Goal: Communication & Community: Share content

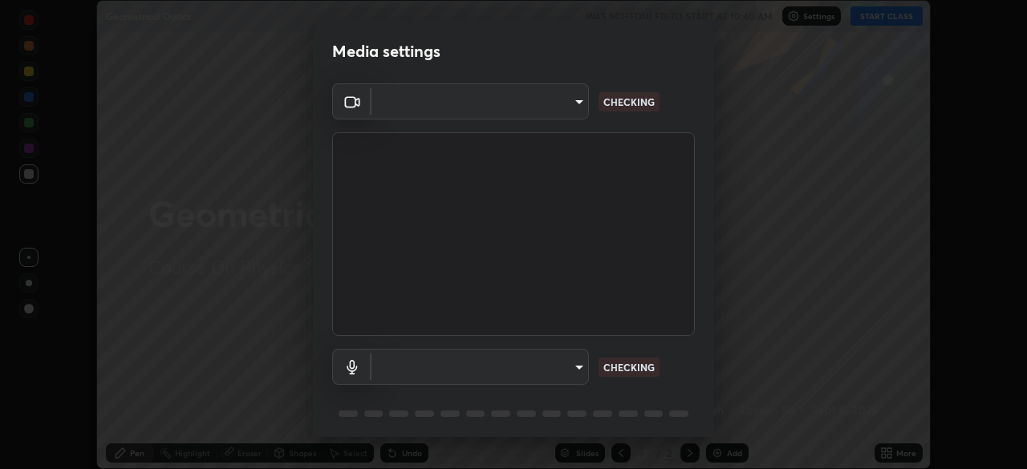
type input "30b38e2068544aa0dbb420bd76fad4d10090c825ecd2ec744dcbb81270b2d089"
click at [575, 367] on body "Erase all Geometrical Optics WAS SCHEDULED TO START AT 10:40 AM Settings START …" at bounding box center [513, 234] width 1027 height 469
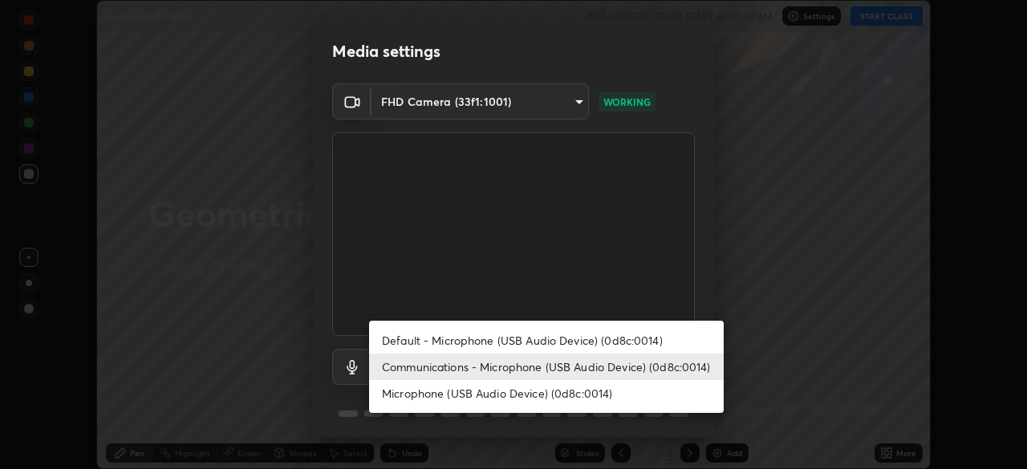
click at [574, 340] on li "Default - Microphone (USB Audio Device) (0d8c:0014)" at bounding box center [546, 340] width 355 height 26
type input "default"
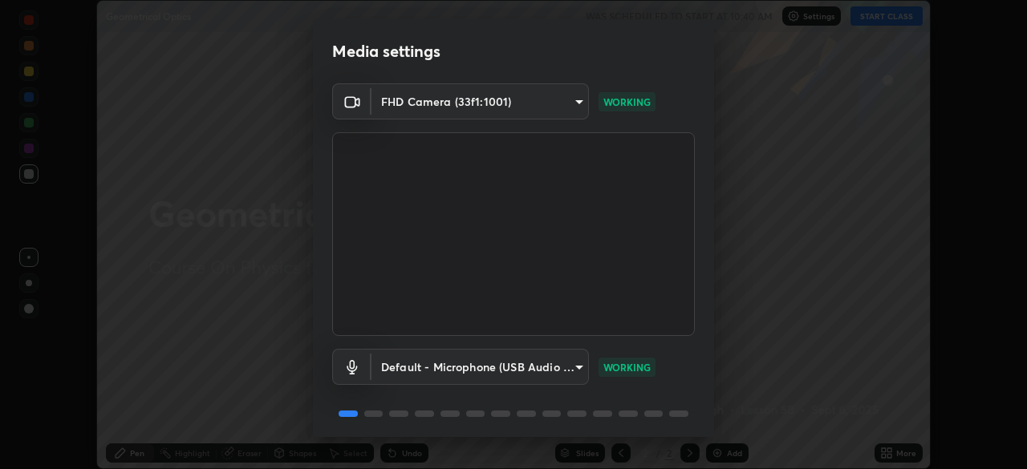
scroll to position [57, 0]
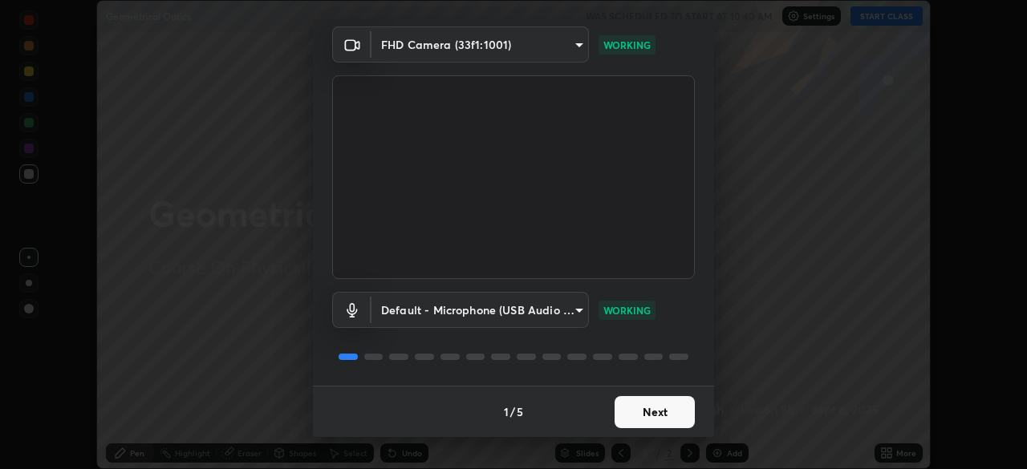
click at [661, 410] on button "Next" at bounding box center [655, 412] width 80 height 32
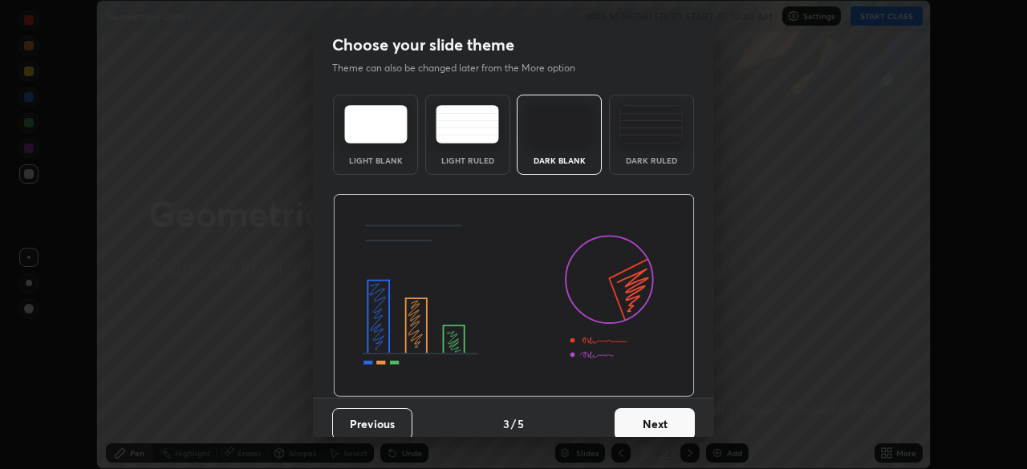
click at [660, 415] on button "Next" at bounding box center [655, 424] width 80 height 32
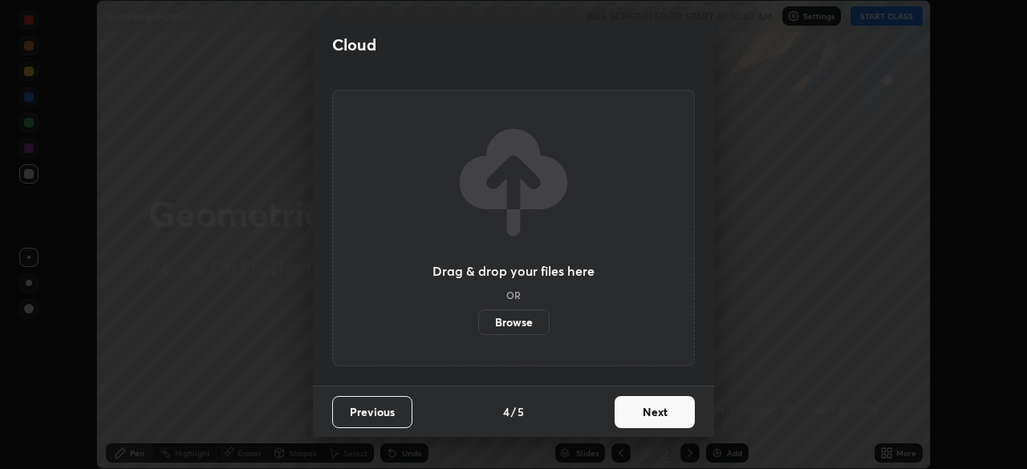
click at [660, 415] on button "Next" at bounding box center [655, 412] width 80 height 32
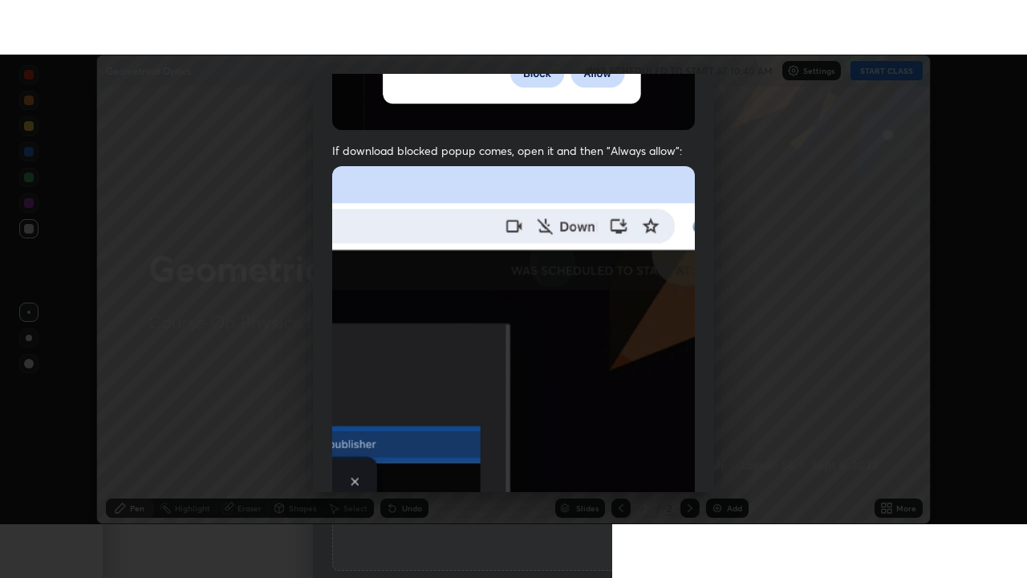
scroll to position [384, 0]
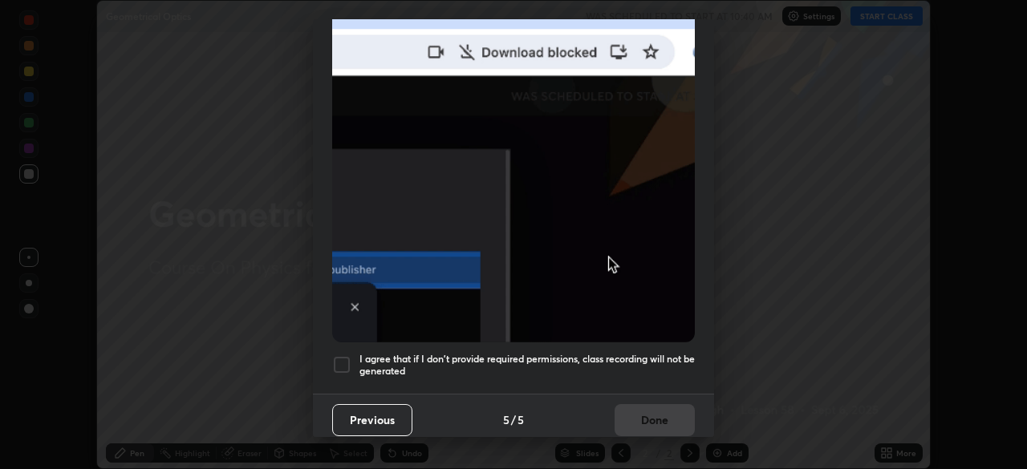
click at [653, 363] on h5 "I agree that if I don't provide required permissions, class recording will not …" at bounding box center [526, 365] width 335 height 25
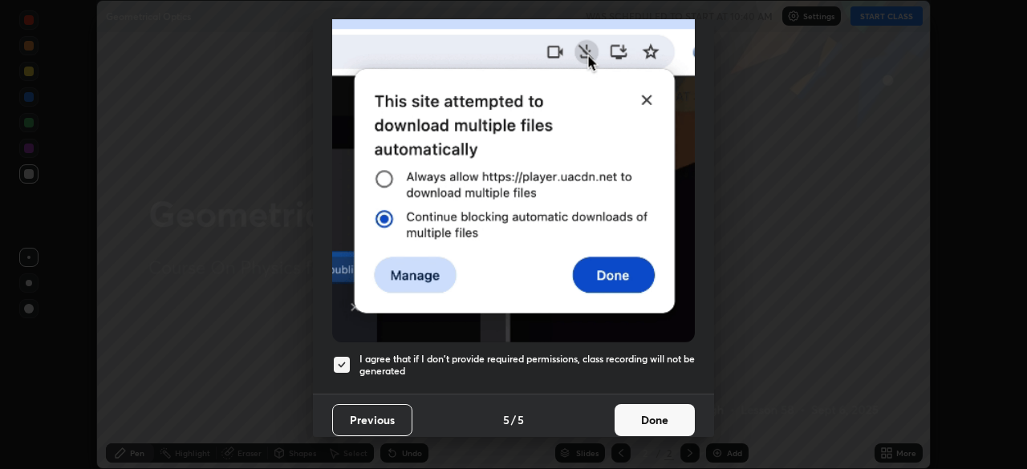
click at [660, 411] on button "Done" at bounding box center [655, 420] width 80 height 32
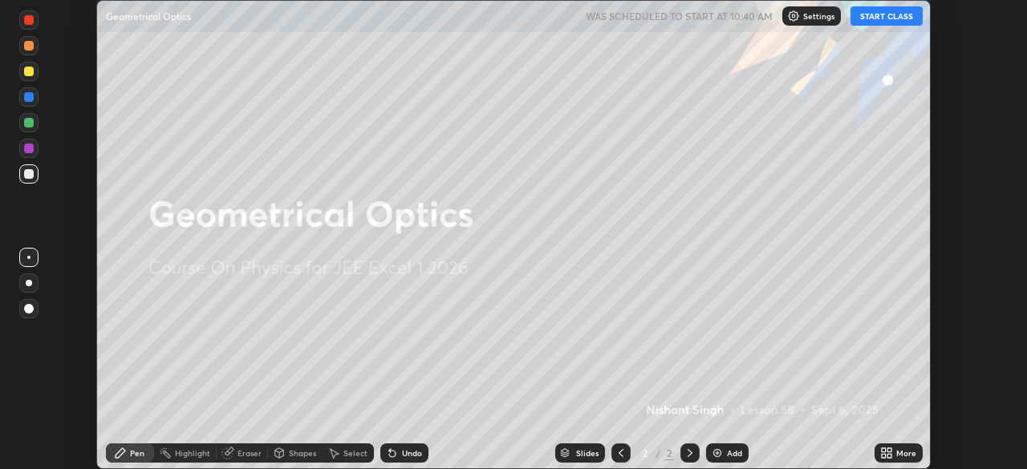
click at [881, 14] on button "START CLASS" at bounding box center [886, 15] width 72 height 19
click at [889, 452] on icon at bounding box center [889, 450] width 4 height 4
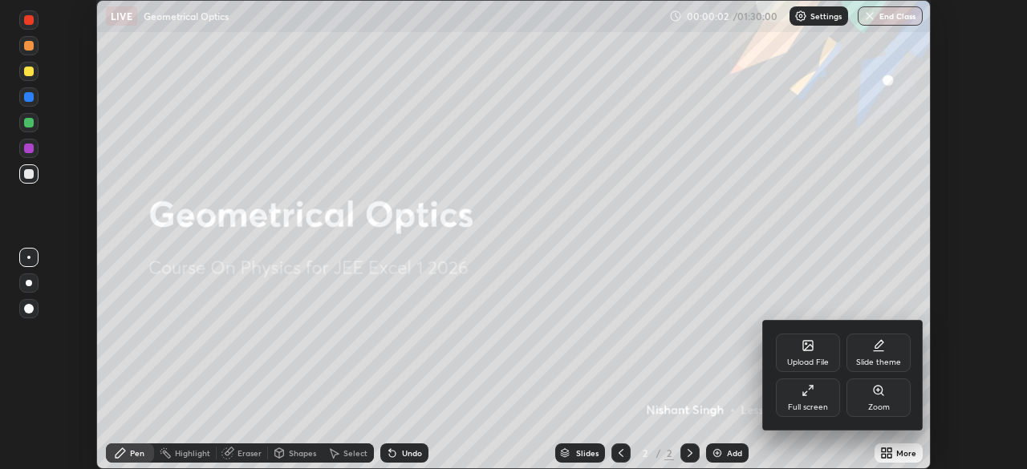
click at [818, 398] on div "Full screen" at bounding box center [808, 398] width 64 height 39
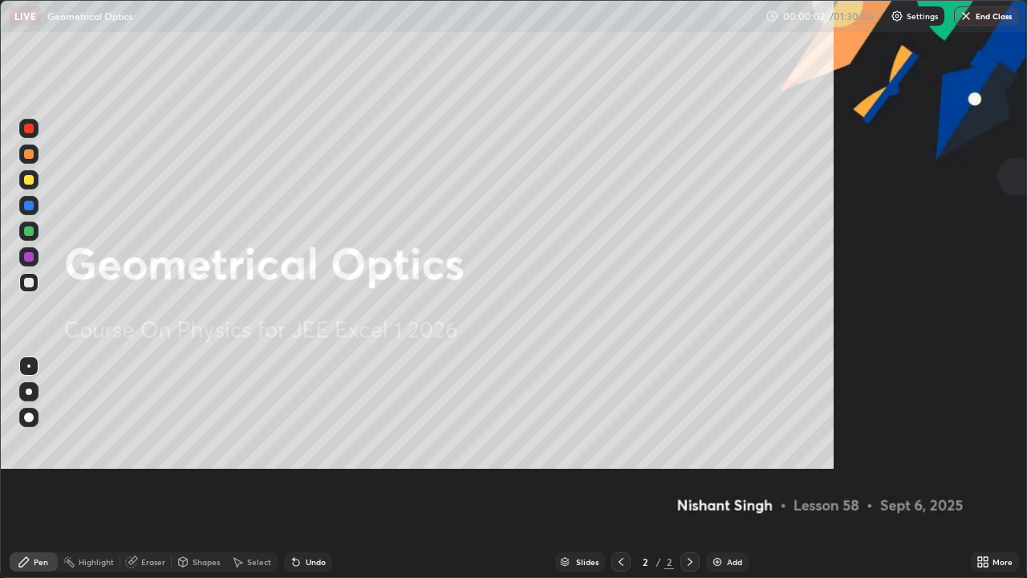
scroll to position [578, 1027]
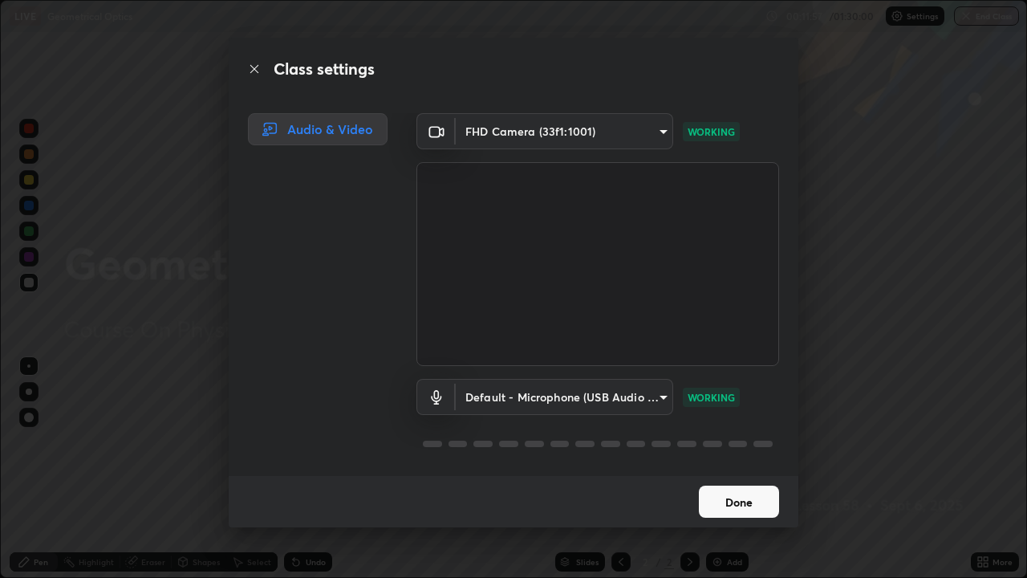
click at [659, 135] on body "Erase all LIVE Geometrical Optics 00:11:57 / 01:30:00 Settings End Class Settin…" at bounding box center [513, 289] width 1027 height 578
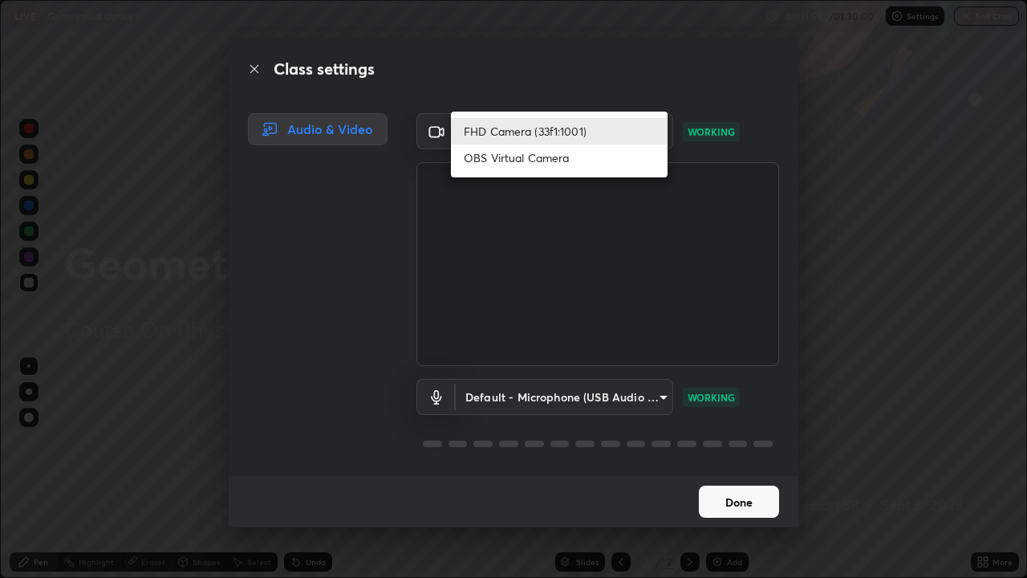
click at [627, 160] on li "OBS Virtual Camera" at bounding box center [559, 157] width 217 height 26
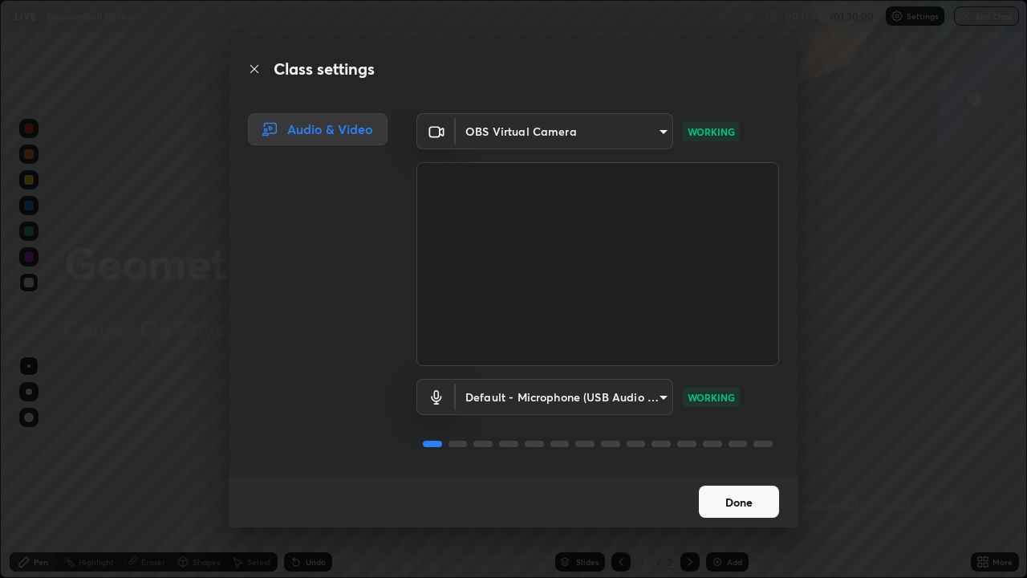
click at [648, 131] on body "Erase all LIVE Geometrical Optics 00:11:59 / 01:30:00 Settings End Class Settin…" at bounding box center [513, 289] width 1027 height 578
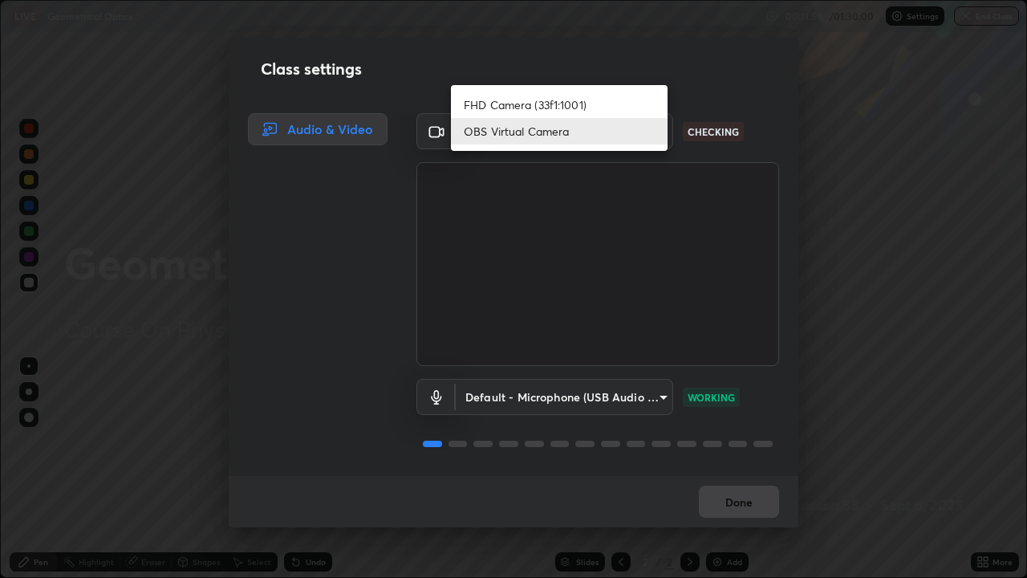
click at [642, 104] on li "FHD Camera (33f1:1001)" at bounding box center [559, 104] width 217 height 26
type input "30b38e2068544aa0dbb420bd76fad4d10090c825ecd2ec744dcbb81270b2d089"
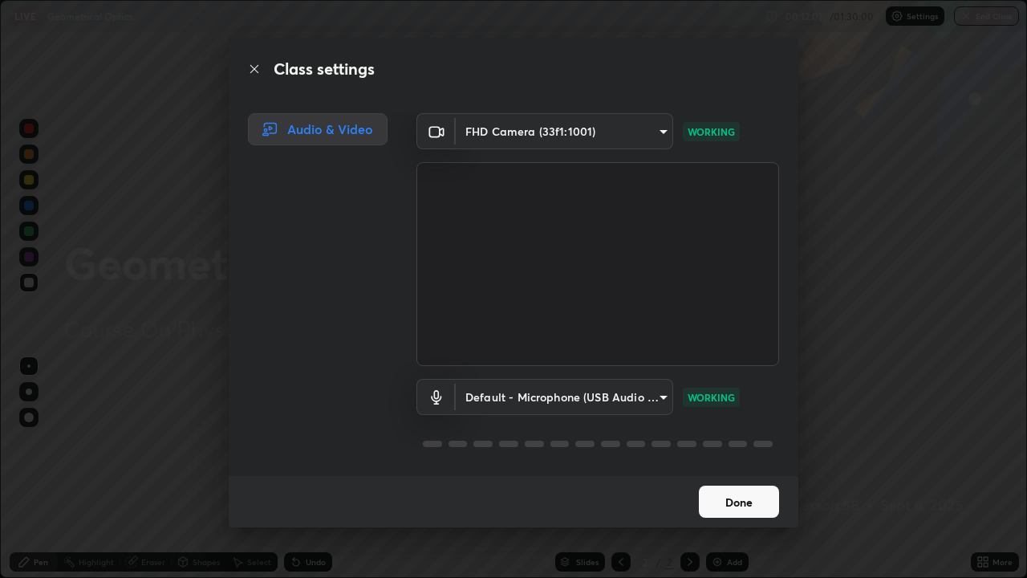
scroll to position [2, 0]
click at [755, 469] on button "Done" at bounding box center [739, 501] width 80 height 32
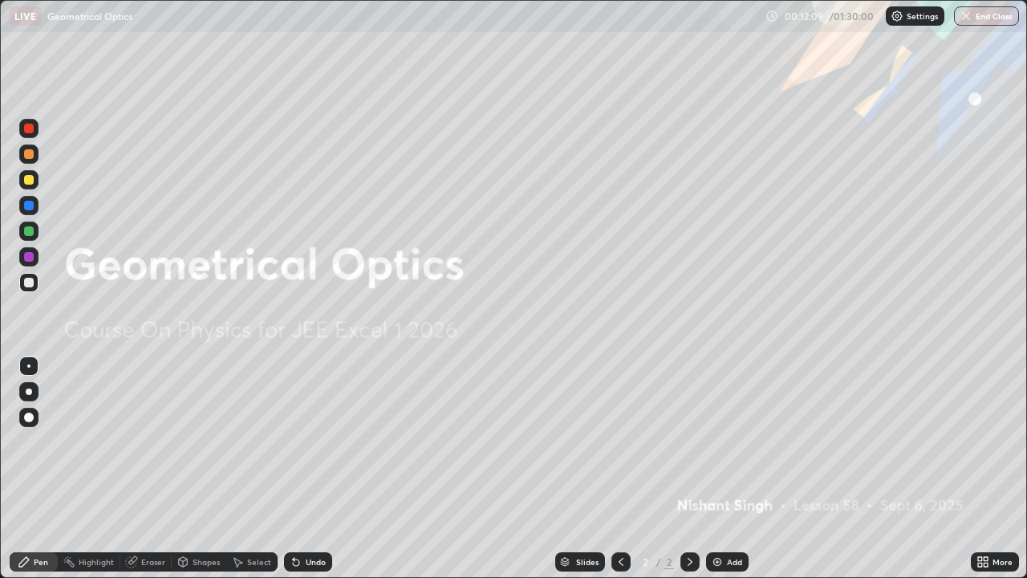
click at [730, 469] on div "Add" at bounding box center [727, 561] width 43 height 19
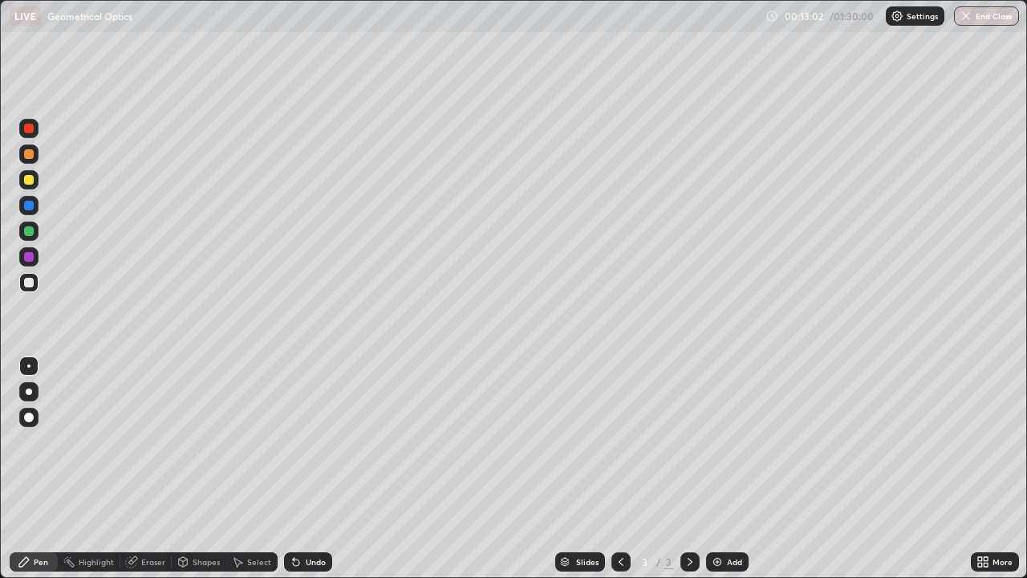
click at [30, 208] on div at bounding box center [29, 206] width 10 height 10
click at [27, 284] on div at bounding box center [29, 283] width 10 height 10
click at [302, 469] on div "Undo" at bounding box center [308, 561] width 48 height 19
click at [687, 469] on icon at bounding box center [690, 561] width 13 height 13
click at [716, 469] on img at bounding box center [717, 561] width 13 height 13
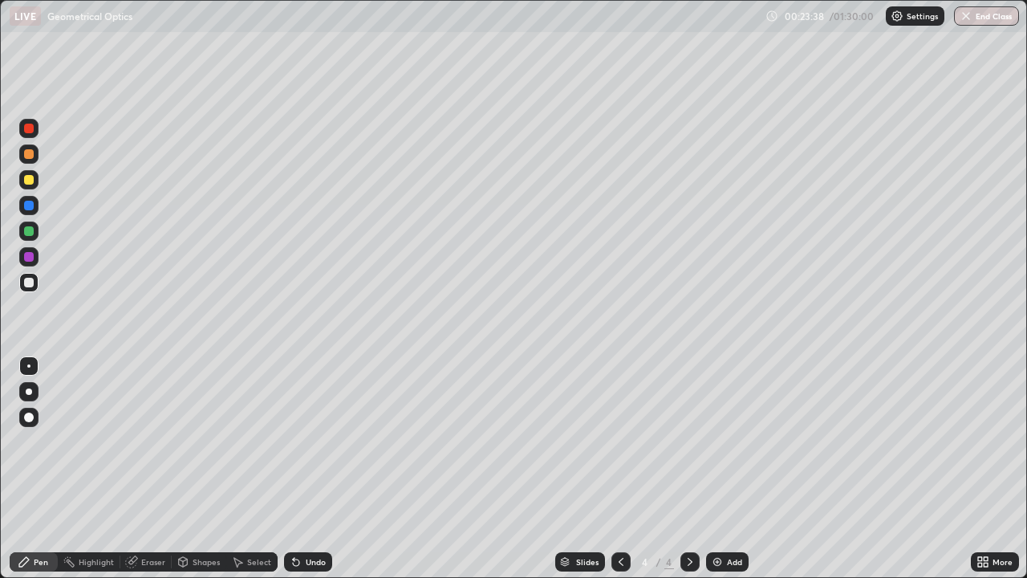
click at [30, 182] on div at bounding box center [29, 180] width 10 height 10
click at [30, 210] on div at bounding box center [28, 205] width 19 height 19
click at [30, 233] on div at bounding box center [29, 231] width 10 height 10
click at [28, 285] on div at bounding box center [29, 283] width 10 height 10
click at [315, 469] on div "Undo" at bounding box center [316, 562] width 20 height 8
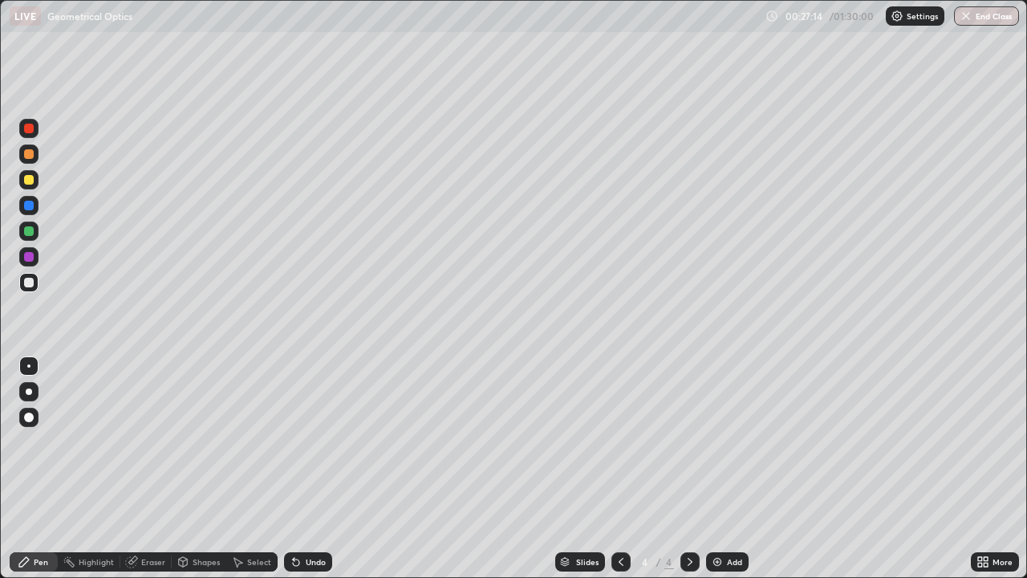
click at [307, 469] on div "Undo" at bounding box center [316, 562] width 20 height 8
click at [30, 209] on div at bounding box center [29, 206] width 10 height 10
click at [688, 469] on icon at bounding box center [690, 561] width 13 height 13
click at [719, 469] on img at bounding box center [717, 561] width 13 height 13
click at [619, 469] on icon at bounding box center [621, 561] width 13 height 13
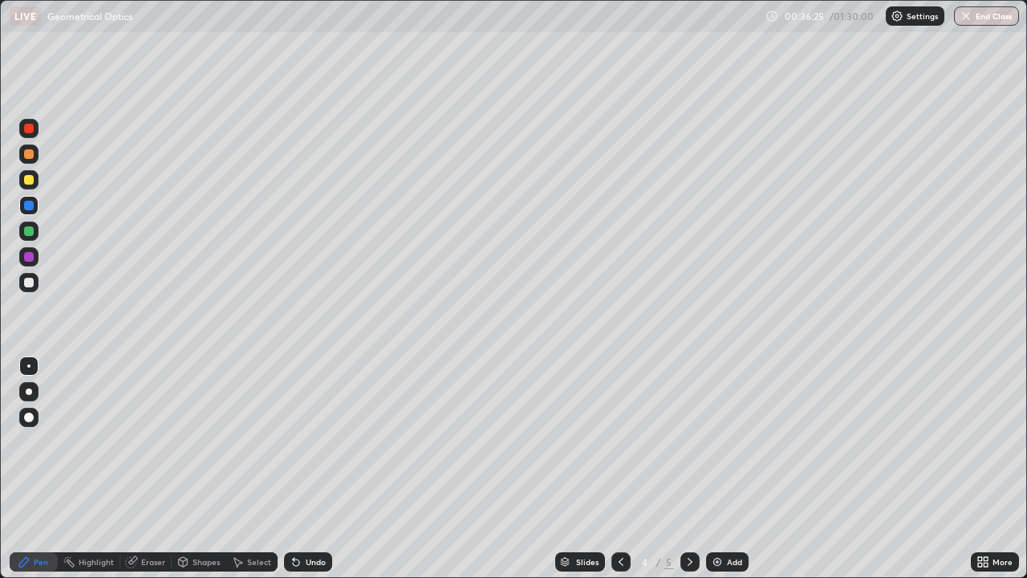
click at [688, 469] on icon at bounding box center [690, 561] width 13 height 13
click at [727, 469] on div "Add" at bounding box center [734, 562] width 15 height 8
click at [689, 469] on icon at bounding box center [690, 561] width 13 height 13
click at [722, 469] on div "Add" at bounding box center [727, 561] width 43 height 19
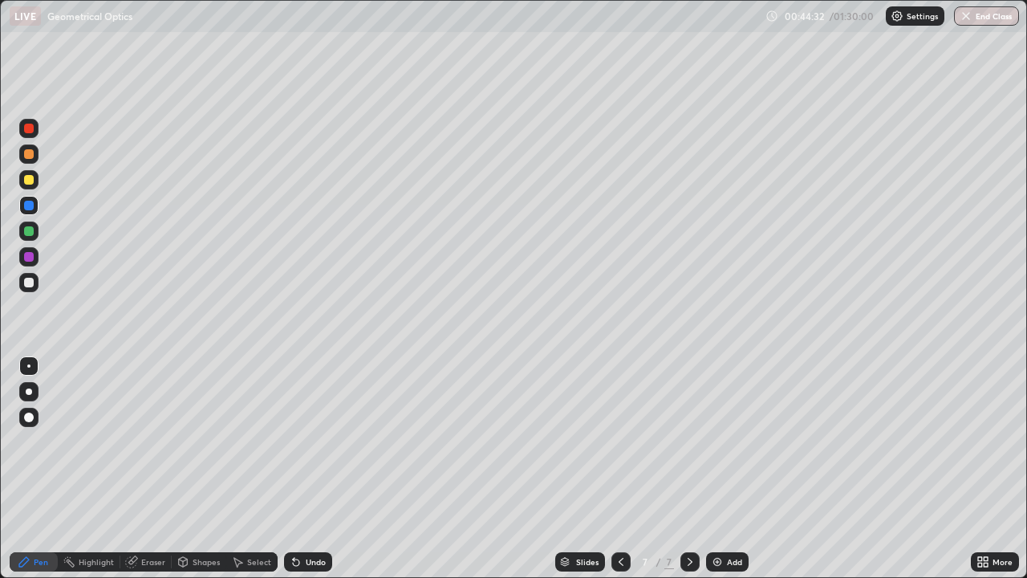
click at [27, 283] on div at bounding box center [29, 283] width 10 height 10
click at [688, 469] on icon at bounding box center [690, 561] width 13 height 13
click at [730, 469] on div "Add" at bounding box center [734, 562] width 15 height 8
click at [306, 469] on div "Undo" at bounding box center [316, 562] width 20 height 8
click at [28, 184] on div at bounding box center [29, 180] width 10 height 10
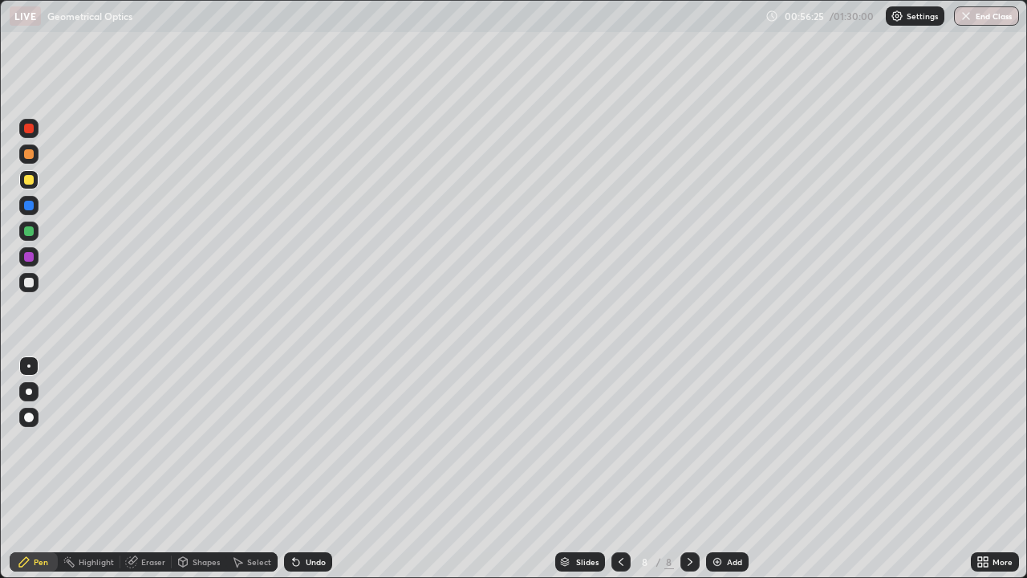
click at [37, 207] on div at bounding box center [28, 205] width 19 height 19
click at [29, 233] on div at bounding box center [29, 231] width 10 height 10
click at [32, 182] on div at bounding box center [29, 180] width 10 height 10
click at [30, 213] on div at bounding box center [28, 205] width 19 height 19
click at [690, 469] on icon at bounding box center [690, 561] width 13 height 13
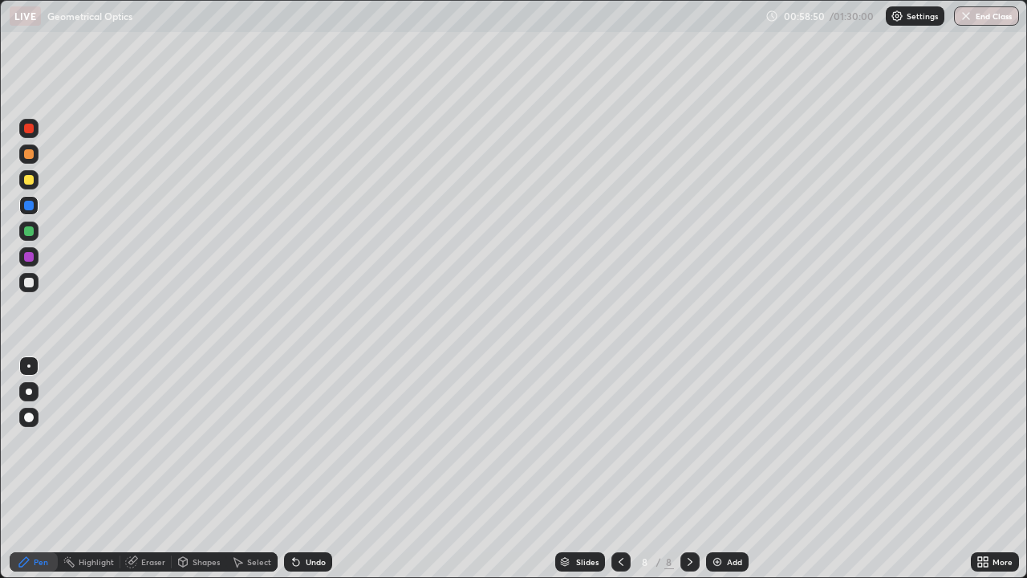
click at [722, 469] on div "Add" at bounding box center [727, 561] width 43 height 19
click at [31, 284] on div at bounding box center [29, 283] width 10 height 10
click at [304, 469] on div "Undo" at bounding box center [308, 561] width 48 height 19
click at [32, 180] on div at bounding box center [29, 180] width 10 height 10
click at [197, 469] on div "Shapes" at bounding box center [206, 562] width 27 height 8
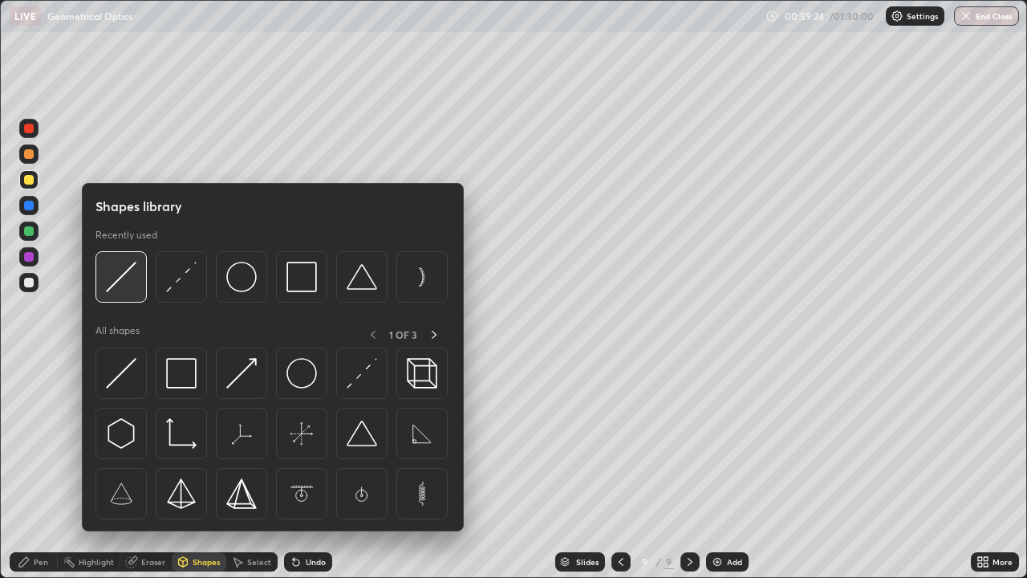
click at [132, 282] on img at bounding box center [121, 277] width 30 height 30
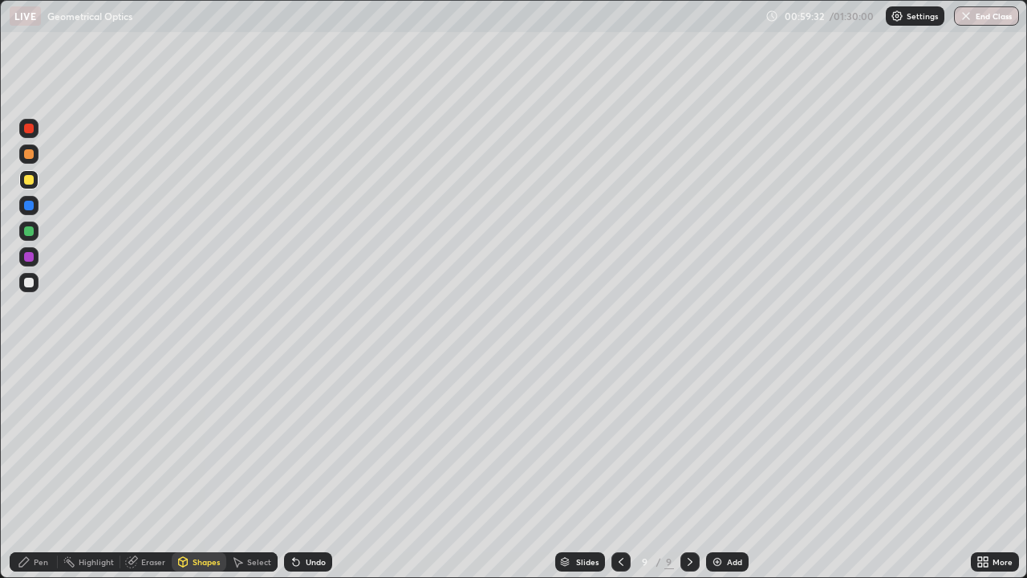
click at [33, 283] on div at bounding box center [29, 283] width 10 height 10
click at [43, 469] on div "Pen" at bounding box center [41, 562] width 14 height 8
click at [28, 181] on div at bounding box center [29, 180] width 10 height 10
click at [199, 469] on div "Shapes" at bounding box center [206, 562] width 27 height 8
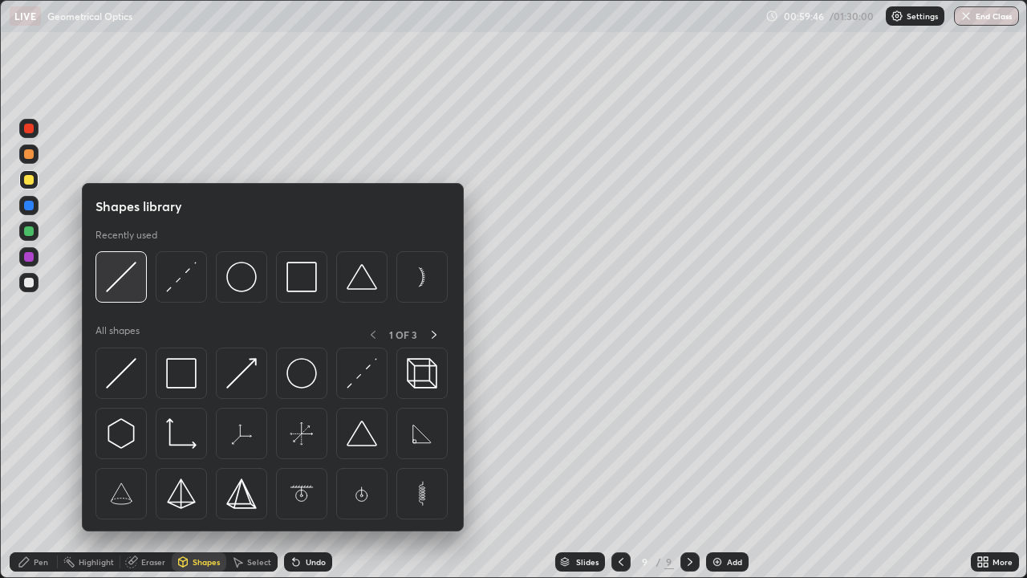
click at [136, 283] on img at bounding box center [121, 277] width 30 height 30
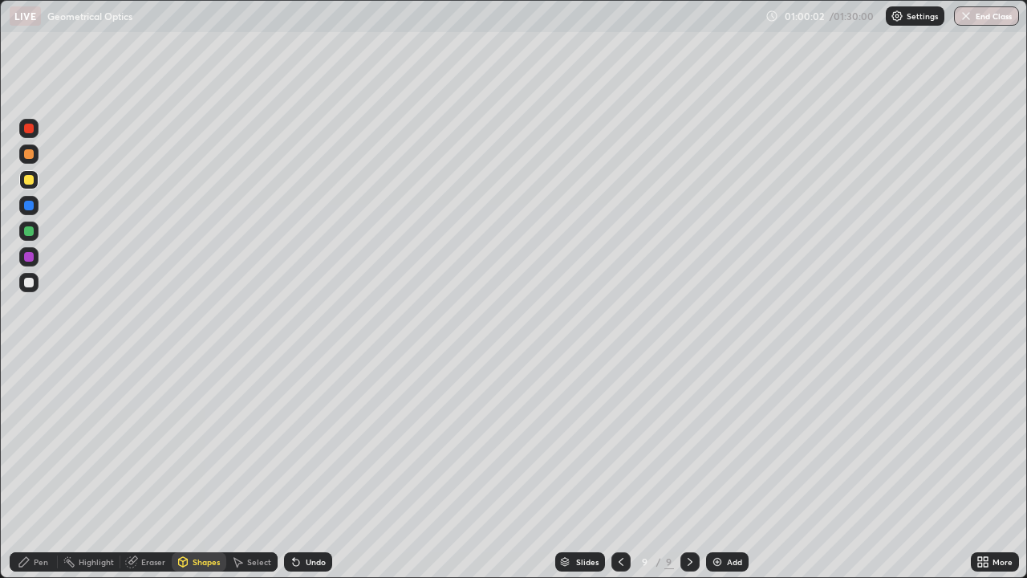
click at [207, 469] on div "Shapes" at bounding box center [206, 562] width 27 height 8
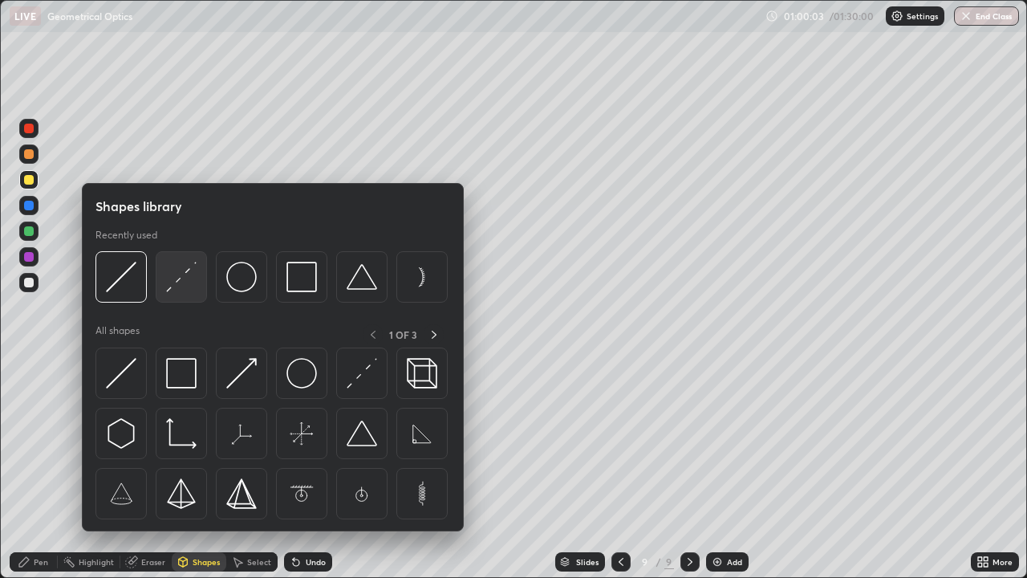
click at [192, 282] on img at bounding box center [181, 277] width 30 height 30
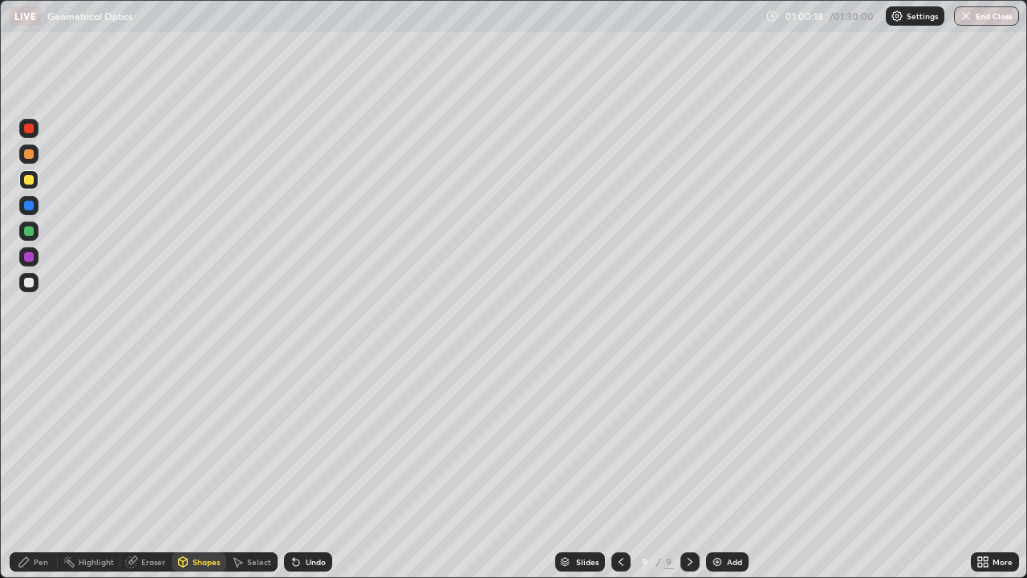
click at [43, 469] on div "Pen" at bounding box center [41, 562] width 14 height 8
click at [30, 205] on div at bounding box center [29, 206] width 10 height 10
click at [688, 469] on icon at bounding box center [690, 561] width 13 height 13
click at [32, 283] on div at bounding box center [29, 283] width 10 height 10
click at [32, 130] on div at bounding box center [29, 129] width 10 height 10
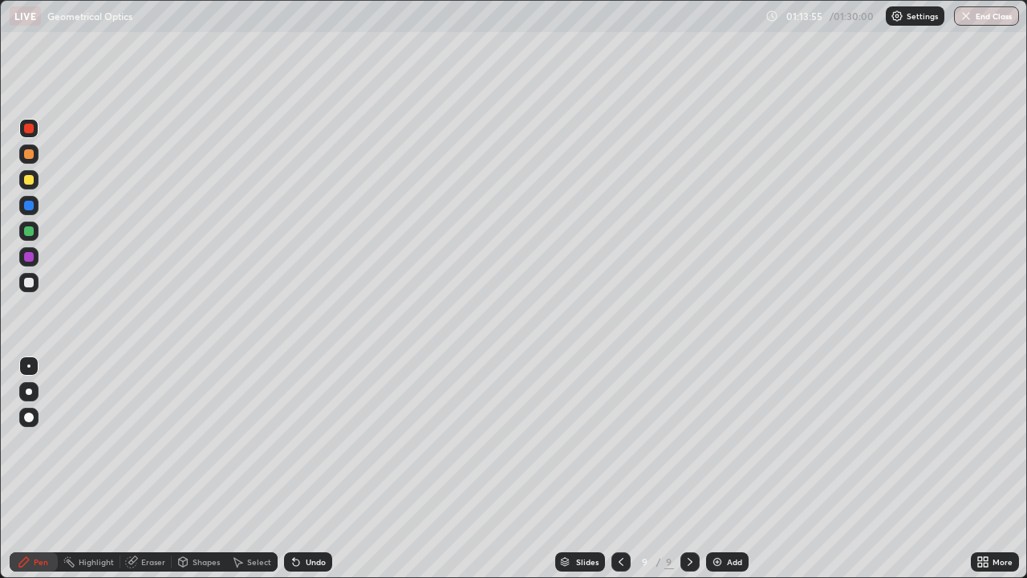
click at [686, 469] on icon at bounding box center [690, 561] width 13 height 13
click at [728, 469] on div "Add" at bounding box center [734, 562] width 15 height 8
click at [30, 286] on div at bounding box center [29, 283] width 10 height 10
click at [688, 469] on icon at bounding box center [690, 561] width 13 height 13
click at [724, 469] on div "Add" at bounding box center [727, 561] width 43 height 19
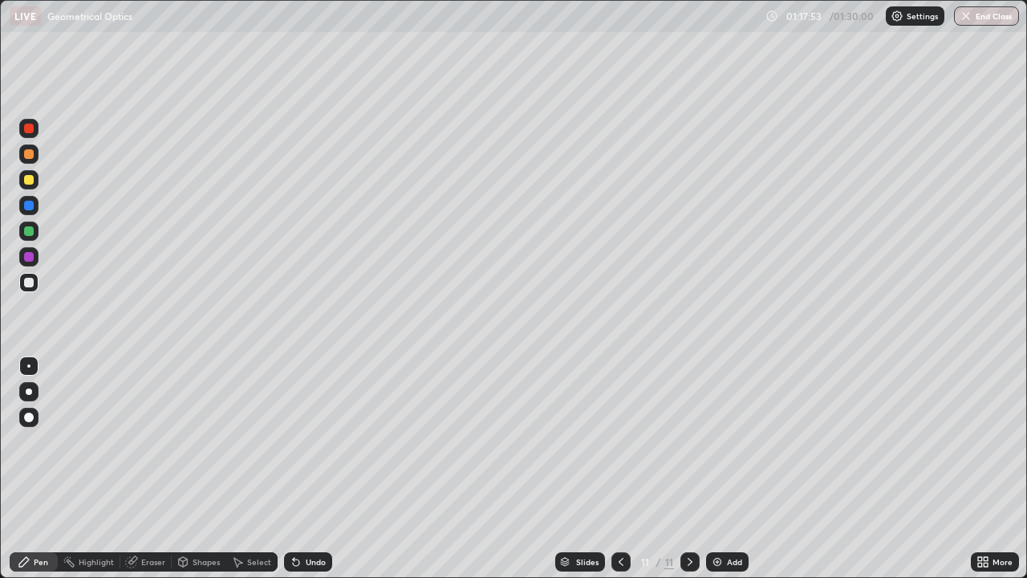
click at [306, 469] on div "Undo" at bounding box center [316, 562] width 20 height 8
click at [31, 182] on div at bounding box center [29, 180] width 10 height 10
click at [30, 285] on div at bounding box center [29, 283] width 10 height 10
click at [309, 469] on div "Undo" at bounding box center [308, 561] width 48 height 19
click at [27, 232] on div at bounding box center [29, 231] width 10 height 10
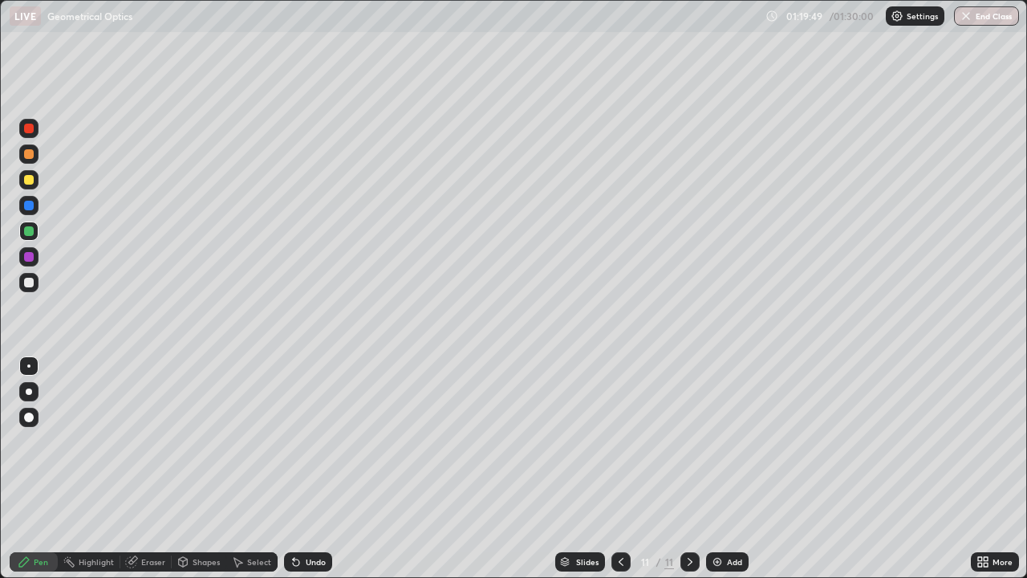
click at [32, 282] on div at bounding box center [29, 283] width 10 height 10
click at [148, 469] on div "Eraser" at bounding box center [153, 562] width 24 height 8
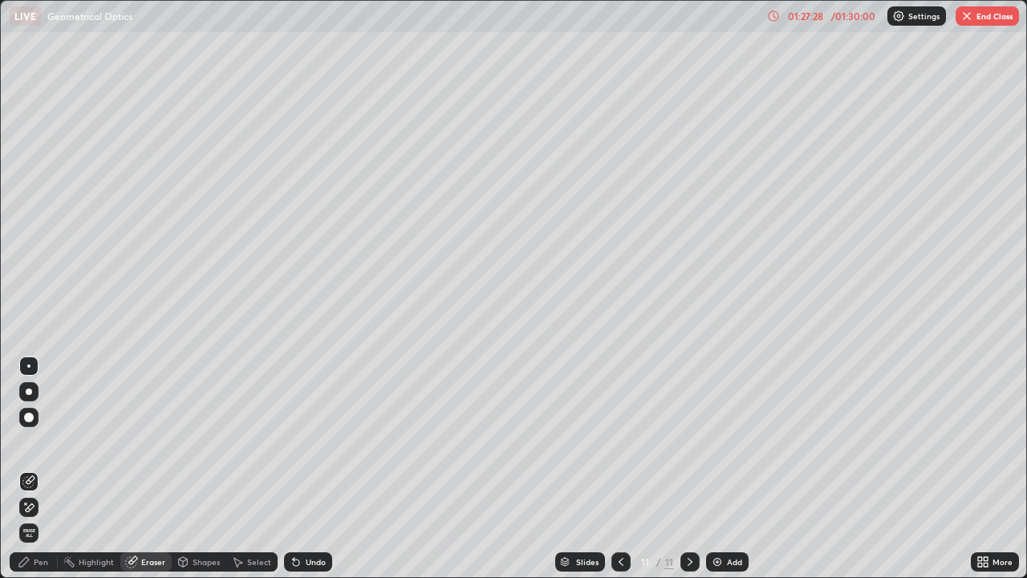
click at [32, 469] on div "Pen" at bounding box center [34, 561] width 48 height 19
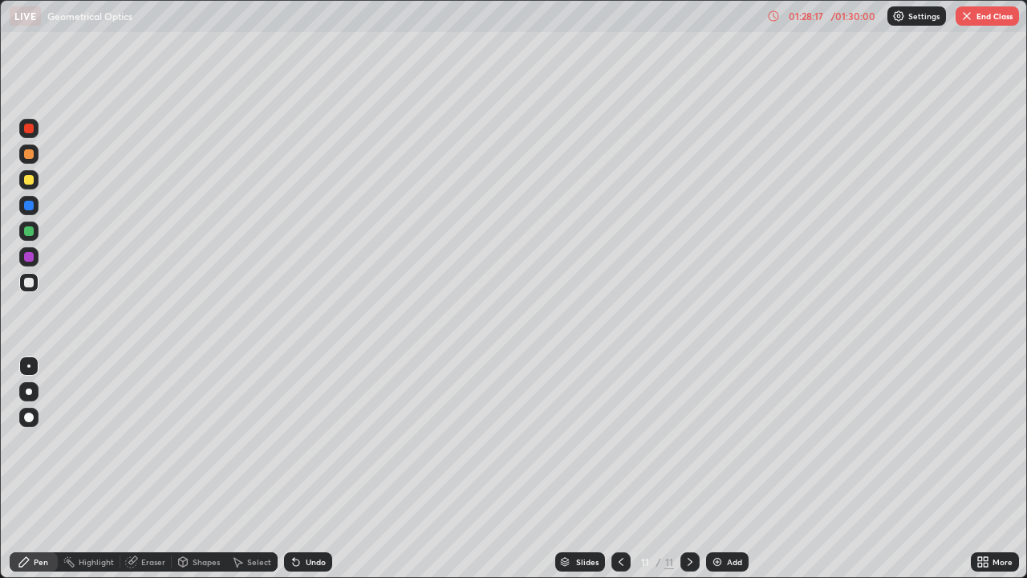
click at [716, 469] on img at bounding box center [717, 561] width 13 height 13
click at [618, 469] on icon at bounding box center [621, 561] width 13 height 13
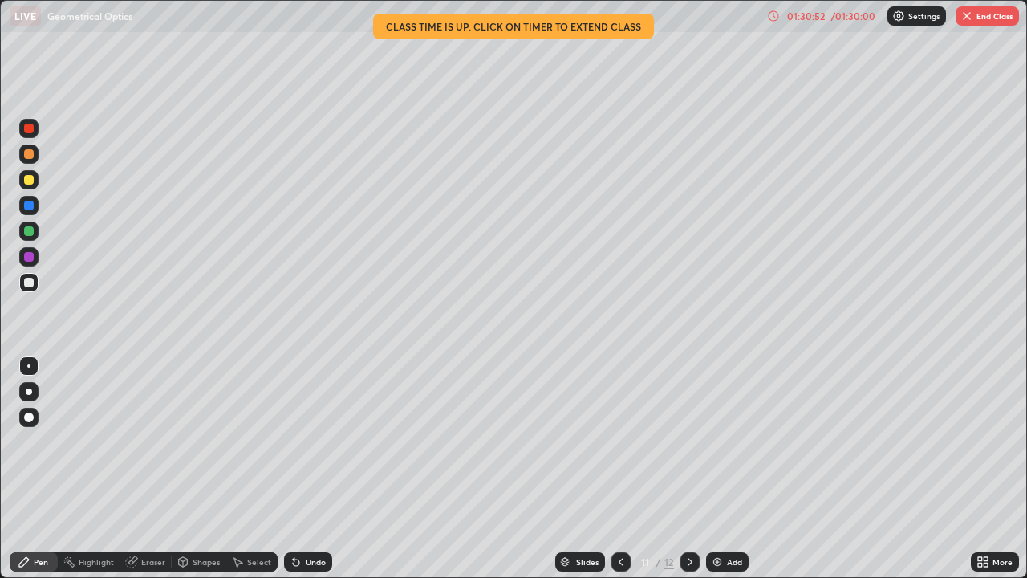
click at [974, 22] on button "End Class" at bounding box center [987, 15] width 63 height 19
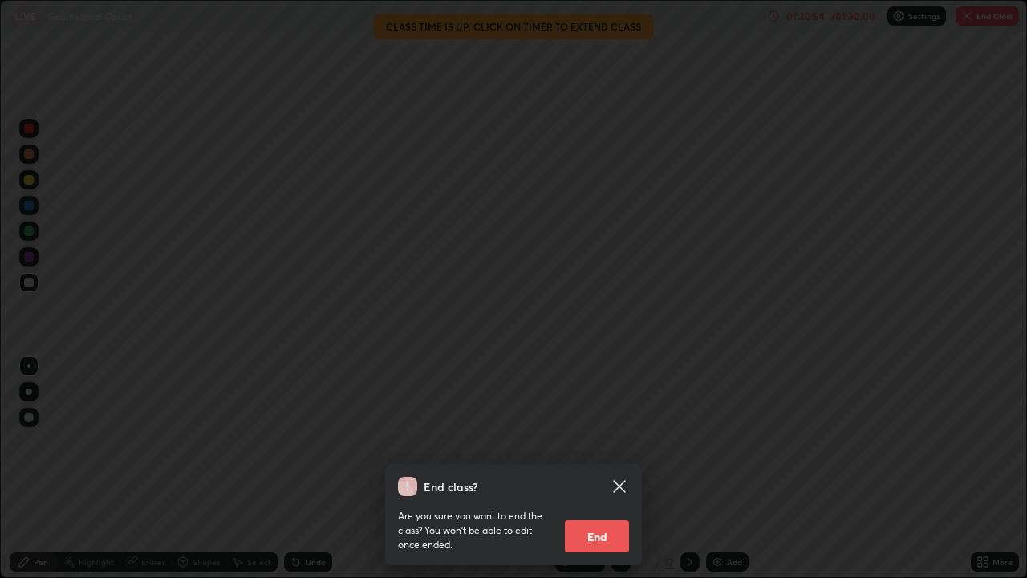
click at [598, 469] on button "End" at bounding box center [597, 536] width 64 height 32
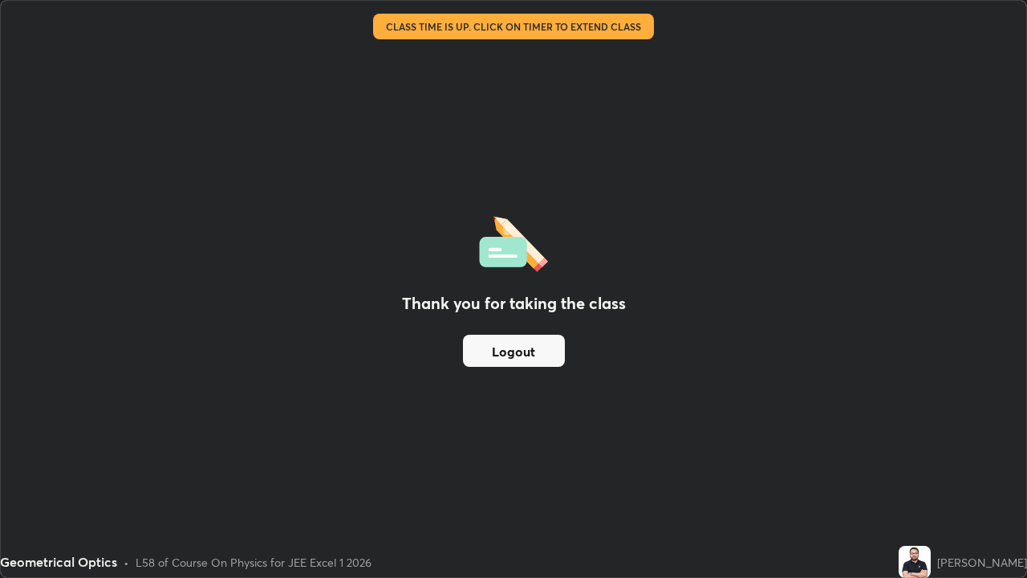
click at [538, 349] on button "Logout" at bounding box center [514, 351] width 102 height 32
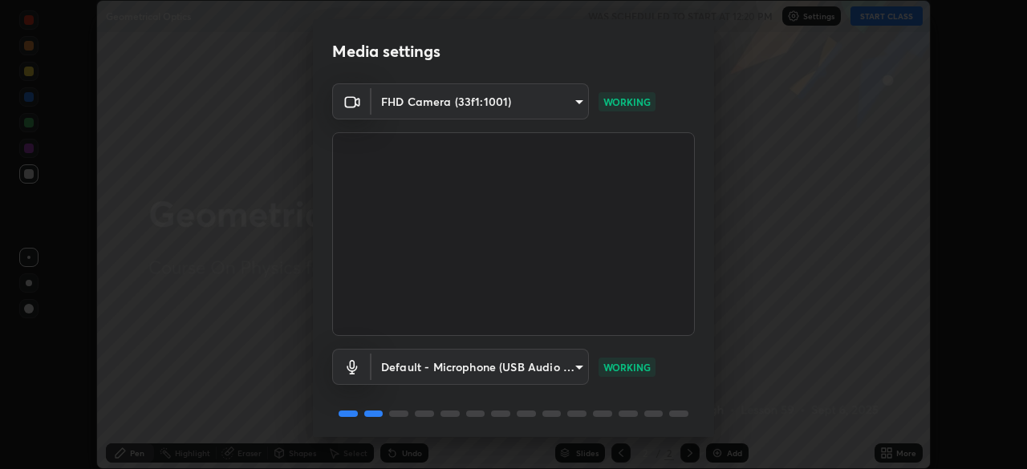
scroll to position [57, 0]
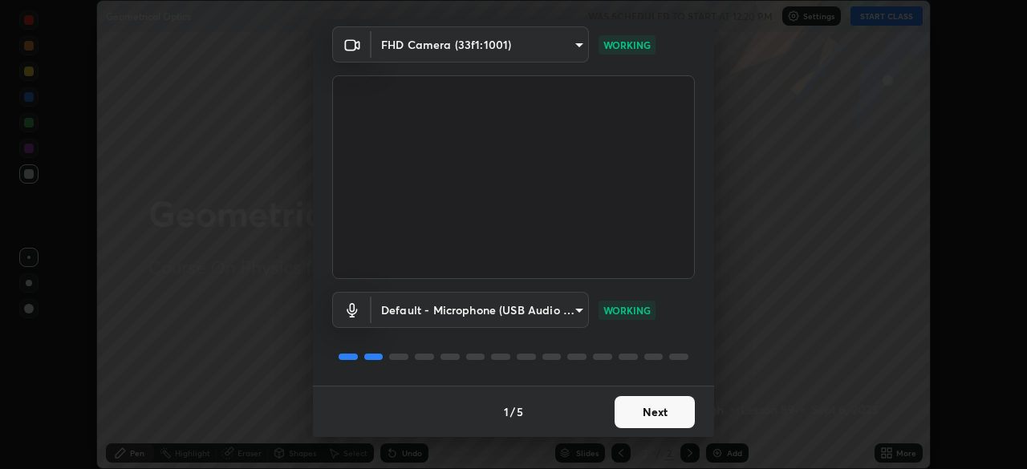
click at [659, 414] on button "Next" at bounding box center [655, 412] width 80 height 32
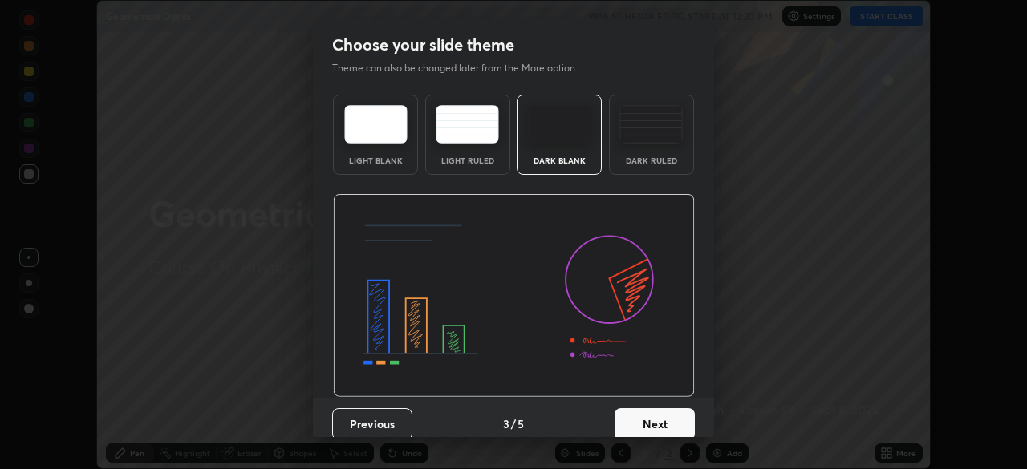
click at [663, 418] on button "Next" at bounding box center [655, 424] width 80 height 32
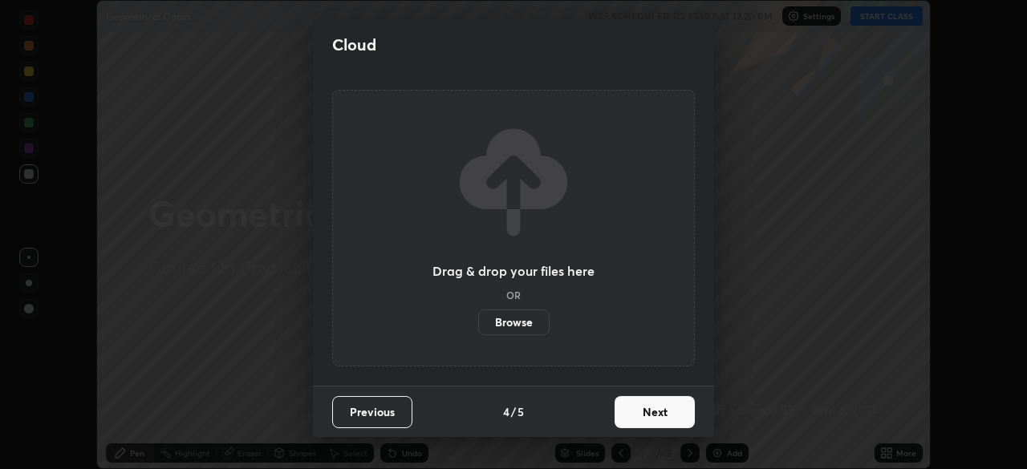
click at [663, 418] on button "Next" at bounding box center [655, 412] width 80 height 32
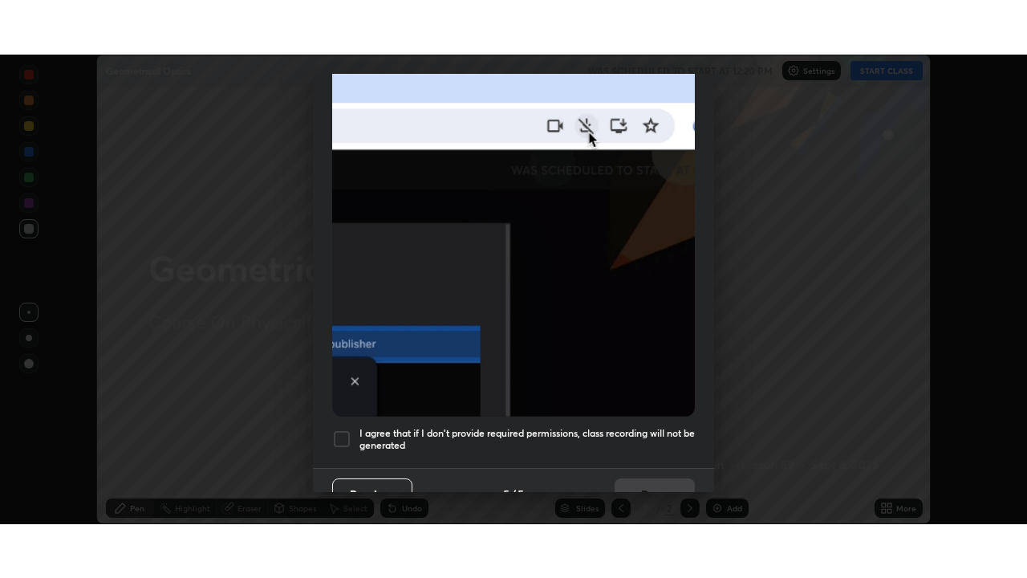
scroll to position [384, 0]
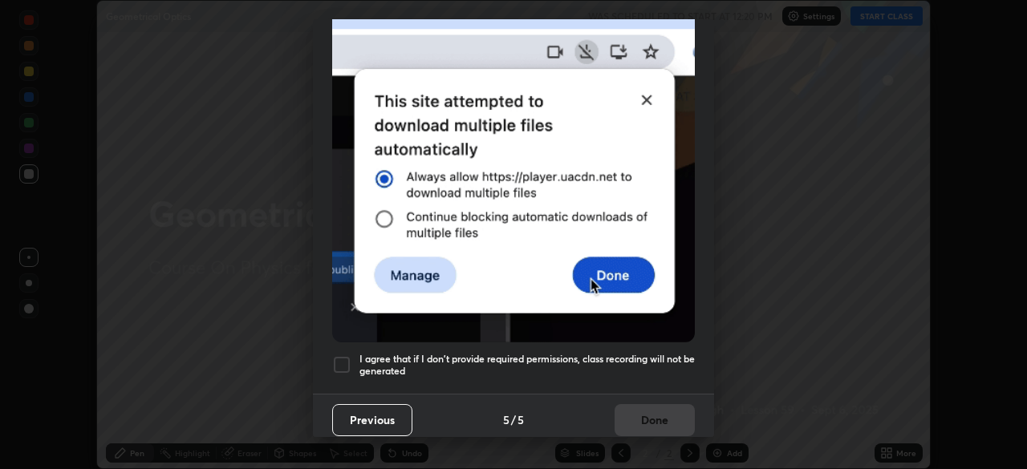
click at [639, 359] on h5 "I agree that if I don't provide required permissions, class recording will not …" at bounding box center [526, 365] width 335 height 25
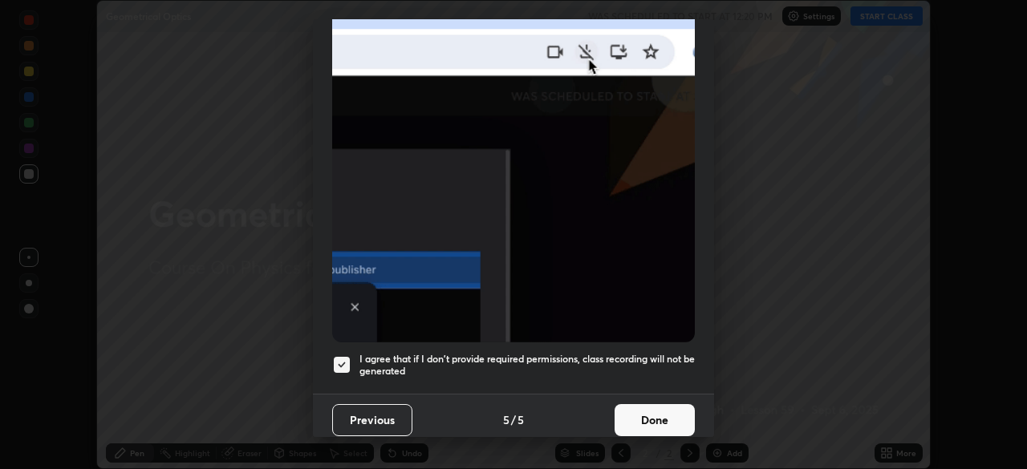
click at [639, 404] on button "Done" at bounding box center [655, 420] width 80 height 32
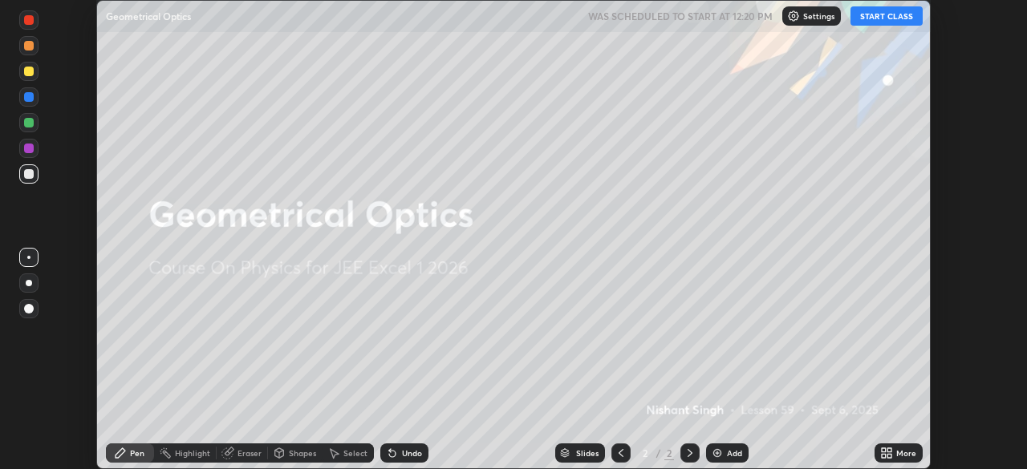
click at [879, 13] on button "START CLASS" at bounding box center [886, 15] width 72 height 19
click at [889, 449] on icon at bounding box center [889, 450] width 4 height 4
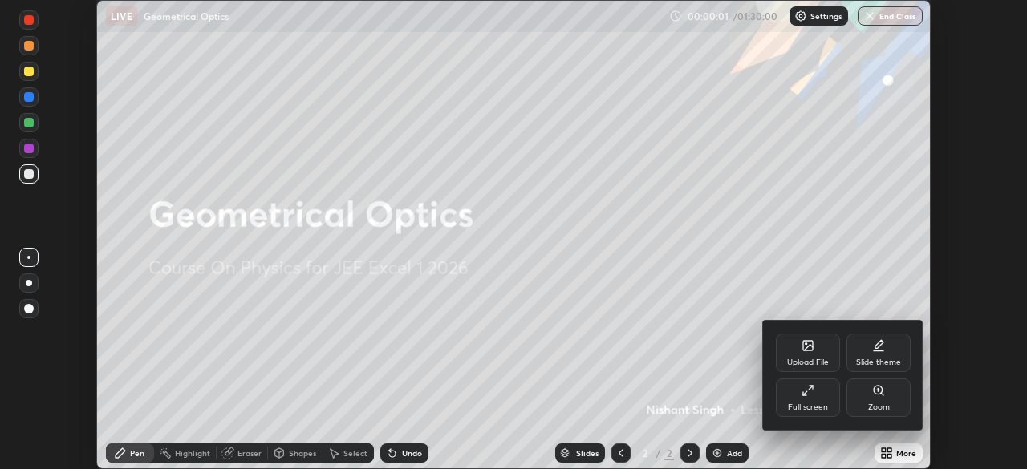
click at [829, 393] on div "Full screen" at bounding box center [808, 398] width 64 height 39
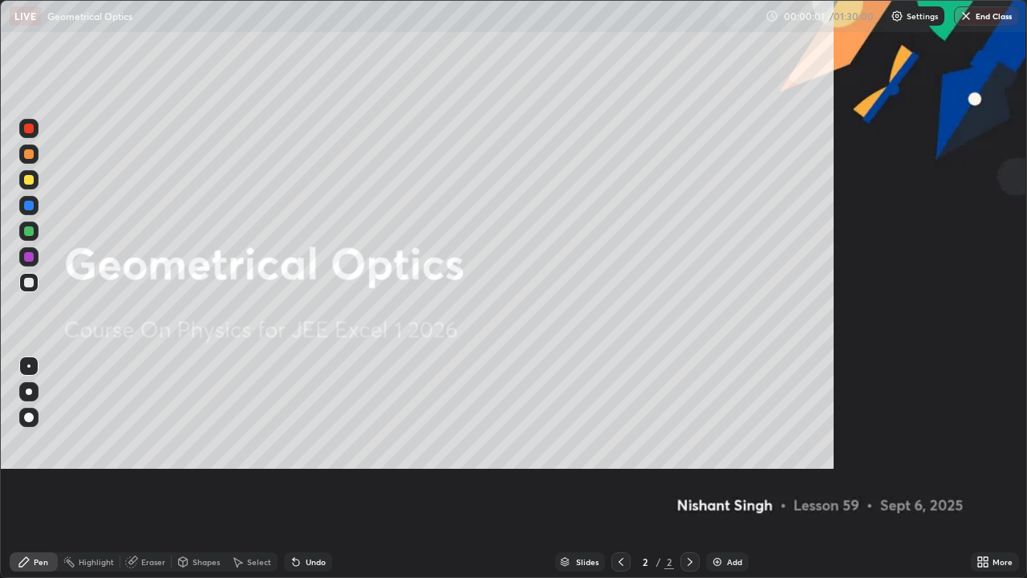
scroll to position [578, 1027]
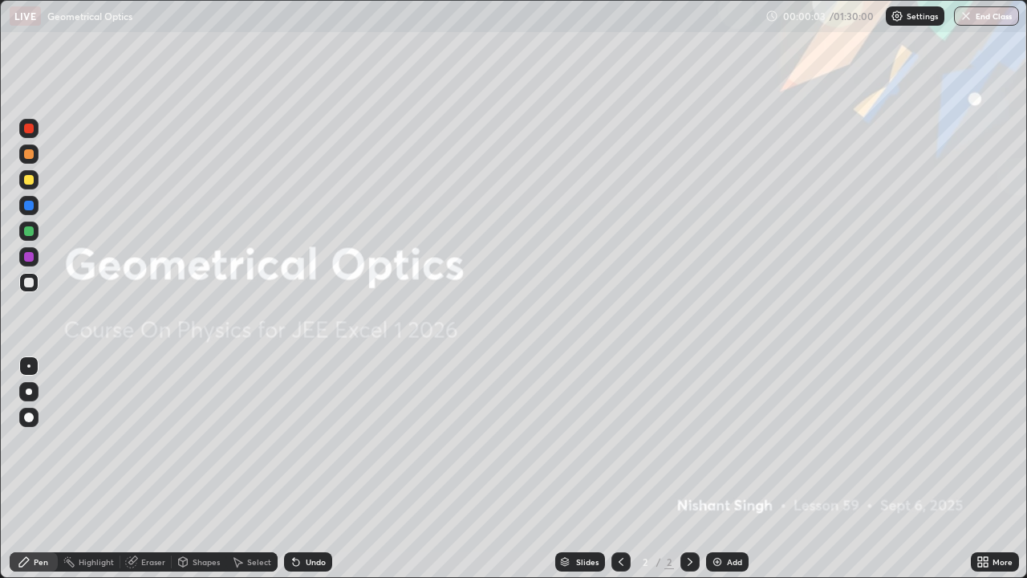
click at [727, 469] on div "Add" at bounding box center [734, 562] width 15 height 8
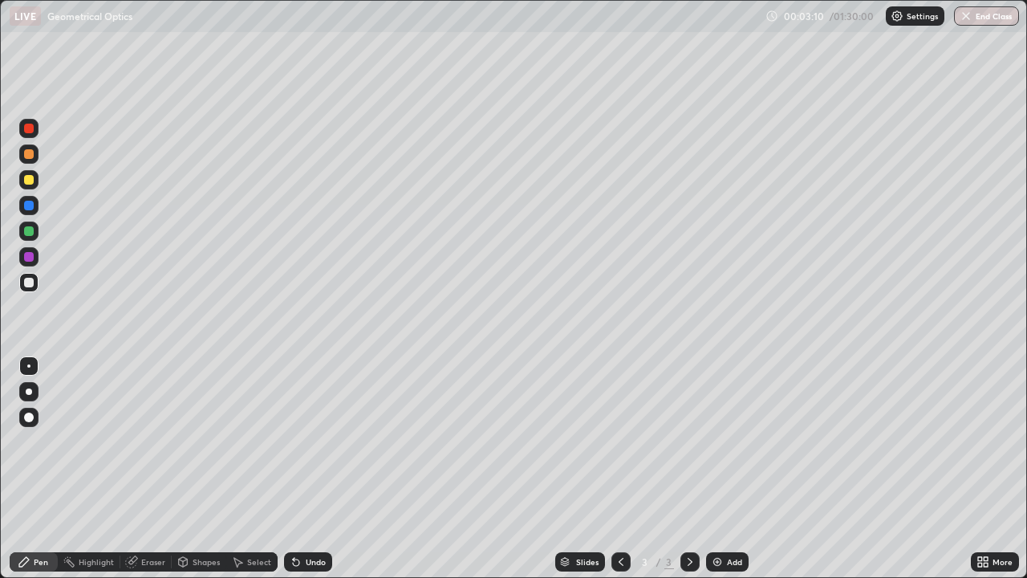
click at [33, 182] on div at bounding box center [29, 180] width 10 height 10
click at [690, 469] on icon at bounding box center [690, 561] width 13 height 13
click at [727, 469] on div "Add" at bounding box center [734, 562] width 15 height 8
click at [28, 286] on div at bounding box center [29, 283] width 10 height 10
click at [30, 209] on div at bounding box center [29, 206] width 10 height 10
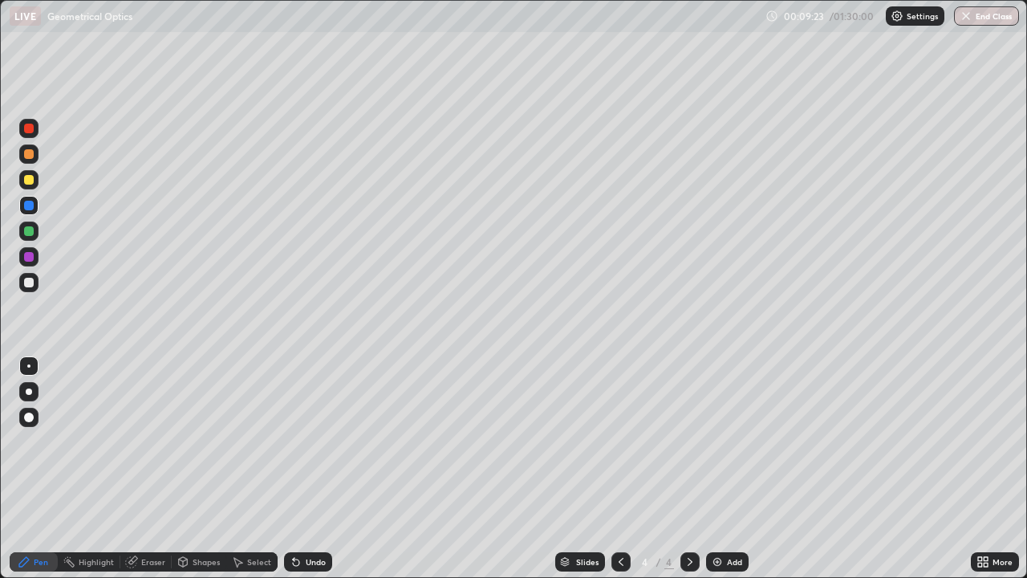
click at [32, 285] on div at bounding box center [29, 283] width 10 height 10
click at [301, 469] on div "Undo" at bounding box center [308, 561] width 48 height 19
click at [690, 469] on icon at bounding box center [690, 561] width 13 height 13
click at [728, 469] on div "Add" at bounding box center [734, 562] width 15 height 8
click at [30, 209] on div at bounding box center [29, 206] width 10 height 10
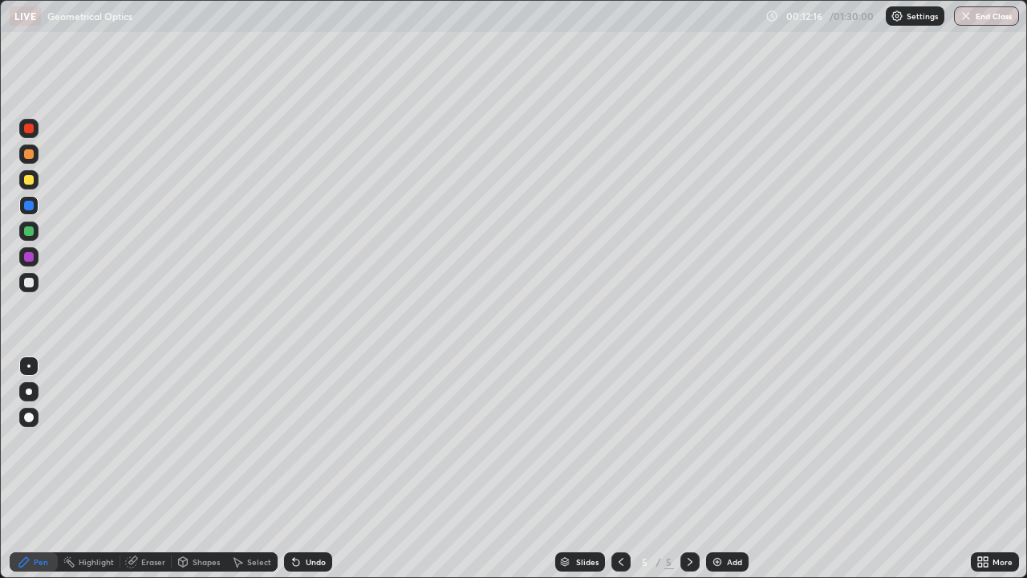
click at [32, 290] on div at bounding box center [28, 282] width 19 height 19
click at [27, 179] on div at bounding box center [29, 180] width 10 height 10
click at [31, 283] on div at bounding box center [29, 283] width 10 height 10
click at [28, 181] on div at bounding box center [29, 180] width 10 height 10
click at [202, 469] on div "Shapes" at bounding box center [206, 562] width 27 height 8
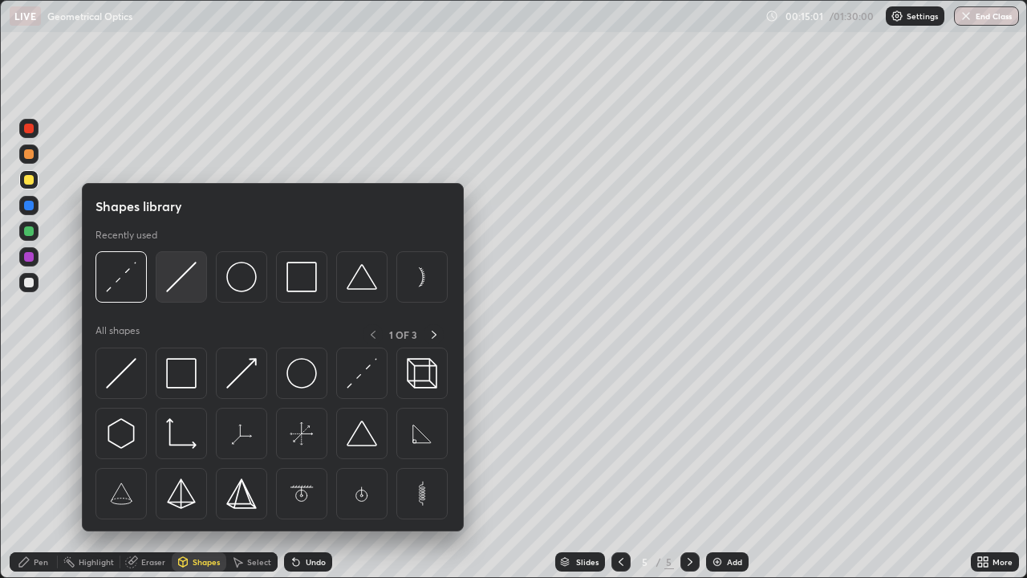
click at [182, 279] on img at bounding box center [181, 277] width 30 height 30
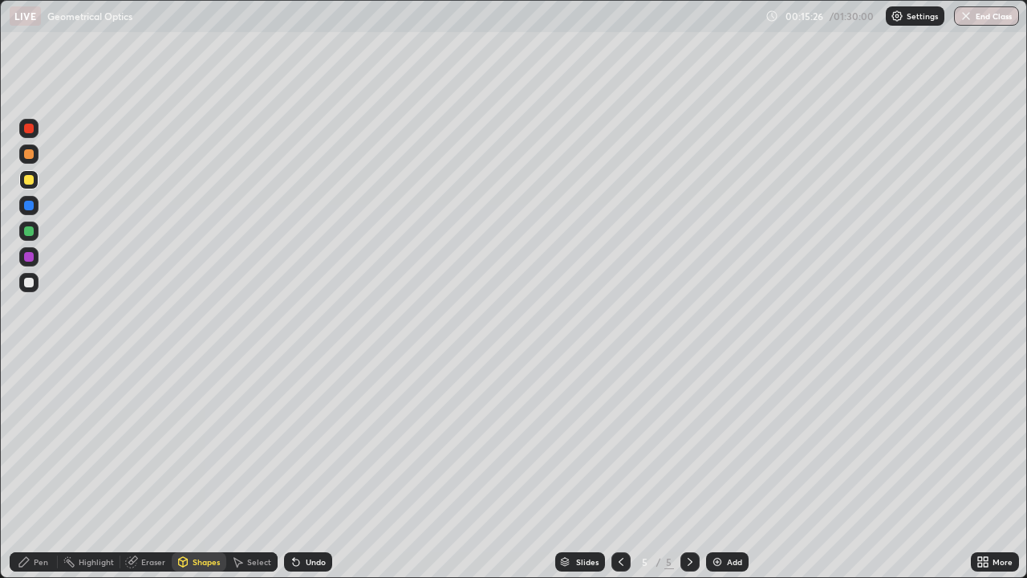
click at [36, 469] on div "Pen" at bounding box center [41, 562] width 14 height 8
click at [690, 469] on icon at bounding box center [690, 561] width 13 height 13
click at [743, 469] on div "Add" at bounding box center [727, 561] width 43 height 19
click at [30, 282] on div at bounding box center [29, 283] width 10 height 10
click at [27, 156] on div at bounding box center [29, 154] width 10 height 10
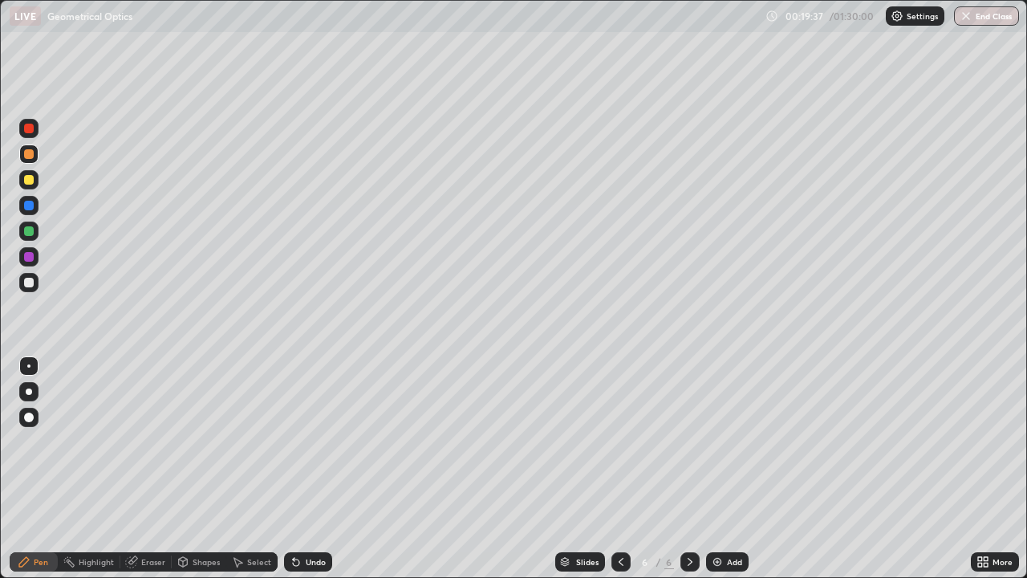
click at [26, 209] on div at bounding box center [29, 206] width 10 height 10
click at [30, 181] on div at bounding box center [29, 180] width 10 height 10
click at [32, 283] on div at bounding box center [29, 283] width 10 height 10
click at [30, 181] on div at bounding box center [29, 180] width 10 height 10
click at [30, 128] on div at bounding box center [29, 129] width 10 height 10
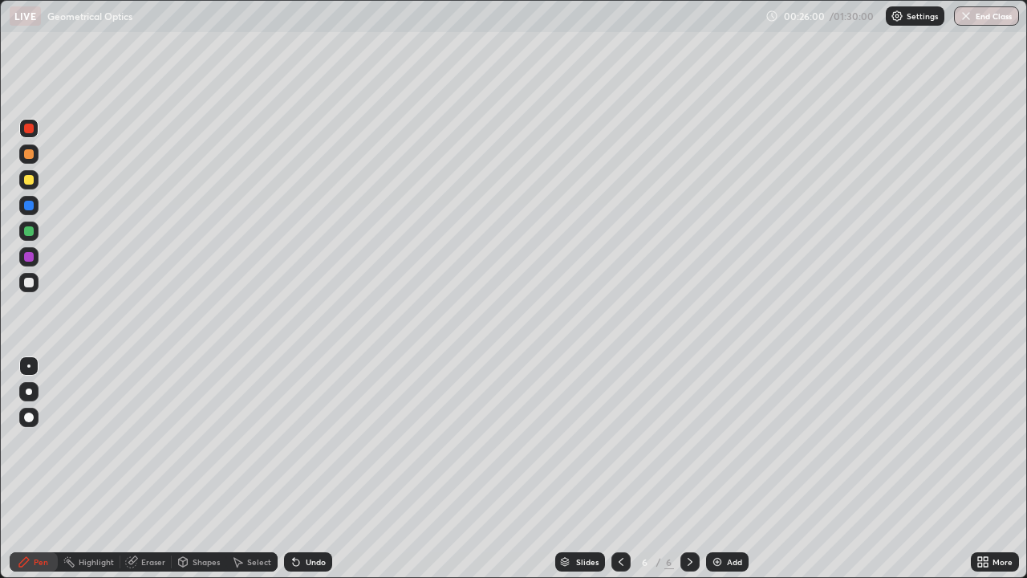
click at [29, 283] on div at bounding box center [29, 283] width 10 height 10
click at [306, 469] on div "Undo" at bounding box center [316, 562] width 20 height 8
click at [308, 469] on div "Undo" at bounding box center [316, 562] width 20 height 8
click at [306, 469] on div "Undo" at bounding box center [316, 562] width 20 height 8
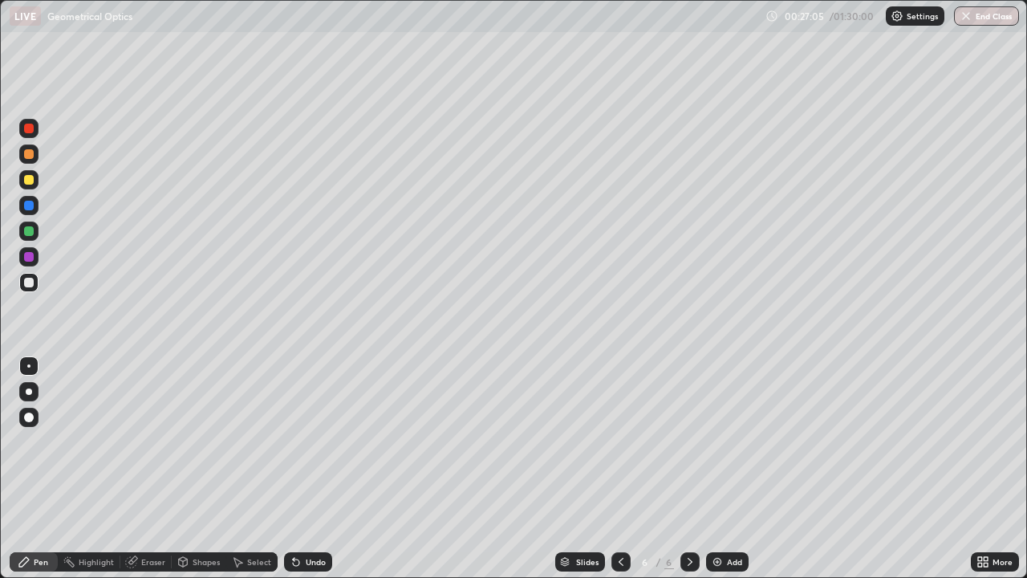
click at [306, 469] on div "Undo" at bounding box center [316, 562] width 20 height 8
click at [690, 469] on icon at bounding box center [690, 561] width 13 height 13
click at [724, 469] on div "Add" at bounding box center [727, 561] width 43 height 19
click at [302, 469] on div "Undo" at bounding box center [308, 561] width 48 height 19
click at [294, 469] on icon at bounding box center [296, 562] width 6 height 6
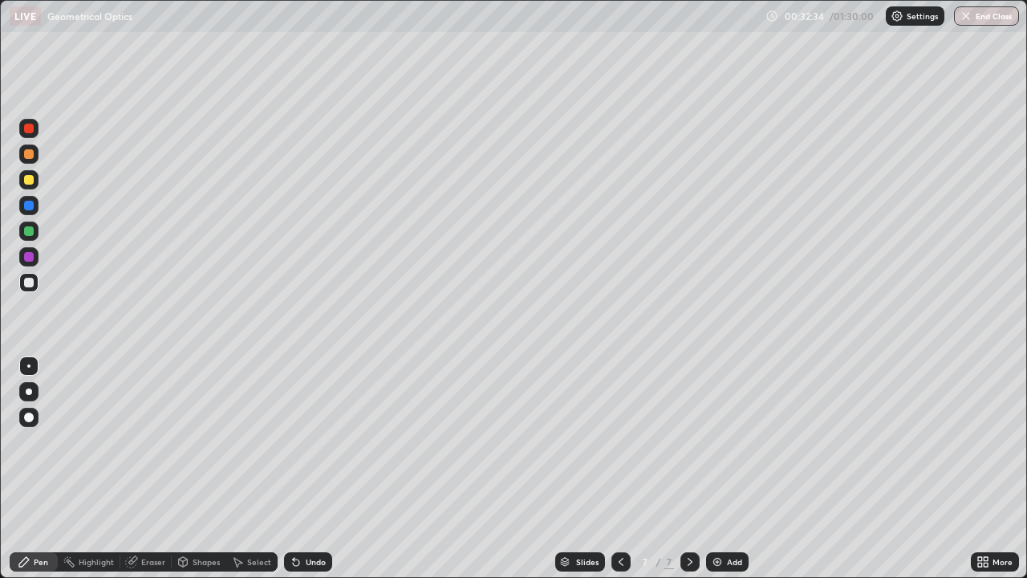
click at [27, 155] on div at bounding box center [29, 154] width 10 height 10
click at [32, 286] on div at bounding box center [29, 283] width 10 height 10
click at [31, 180] on div at bounding box center [29, 180] width 10 height 10
click at [30, 281] on div at bounding box center [29, 283] width 10 height 10
click at [34, 206] on div at bounding box center [28, 205] width 19 height 19
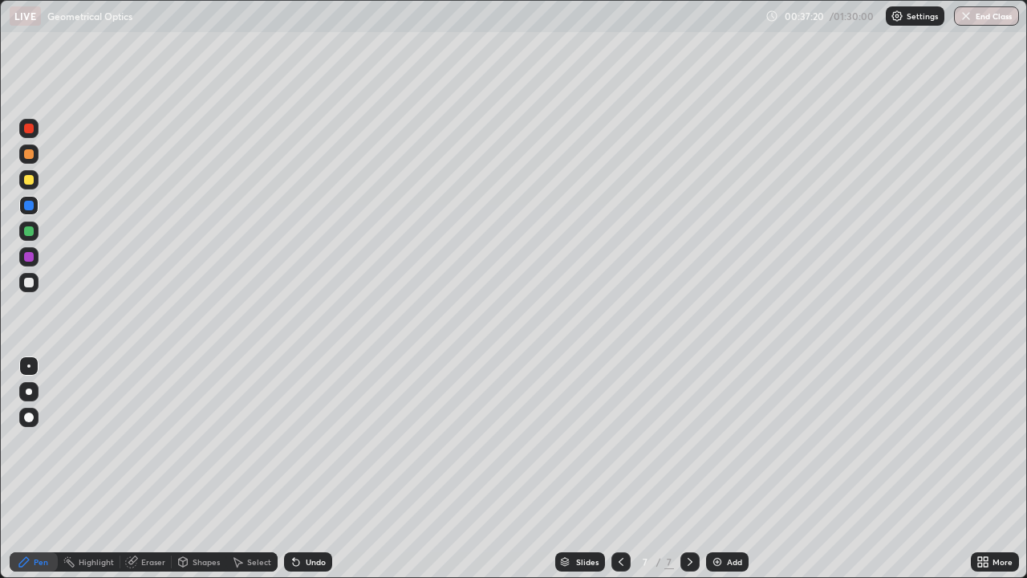
click at [28, 285] on div at bounding box center [29, 283] width 10 height 10
click at [150, 469] on div "Eraser" at bounding box center [153, 562] width 24 height 8
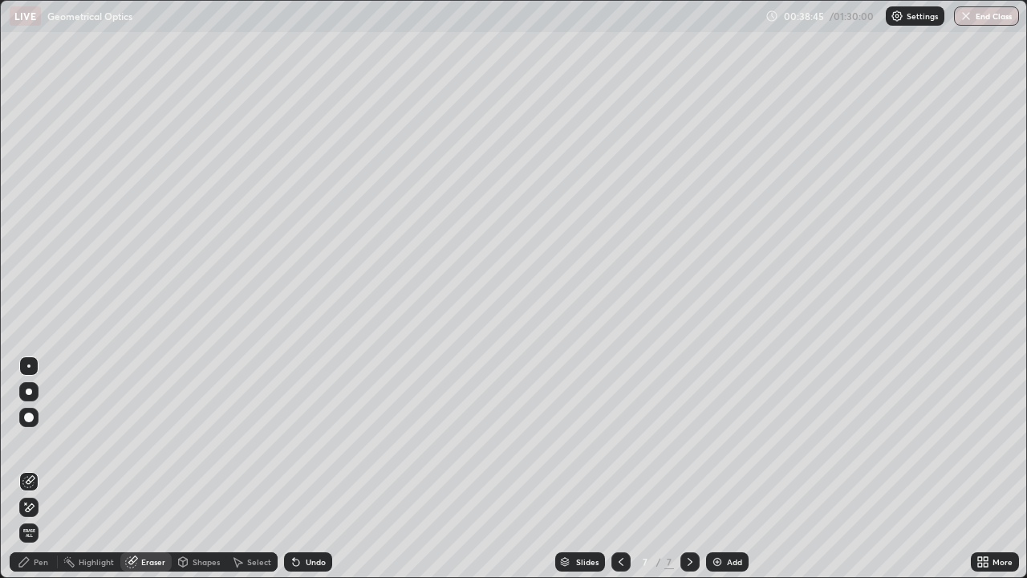
click at [35, 469] on div "Pen" at bounding box center [34, 561] width 48 height 19
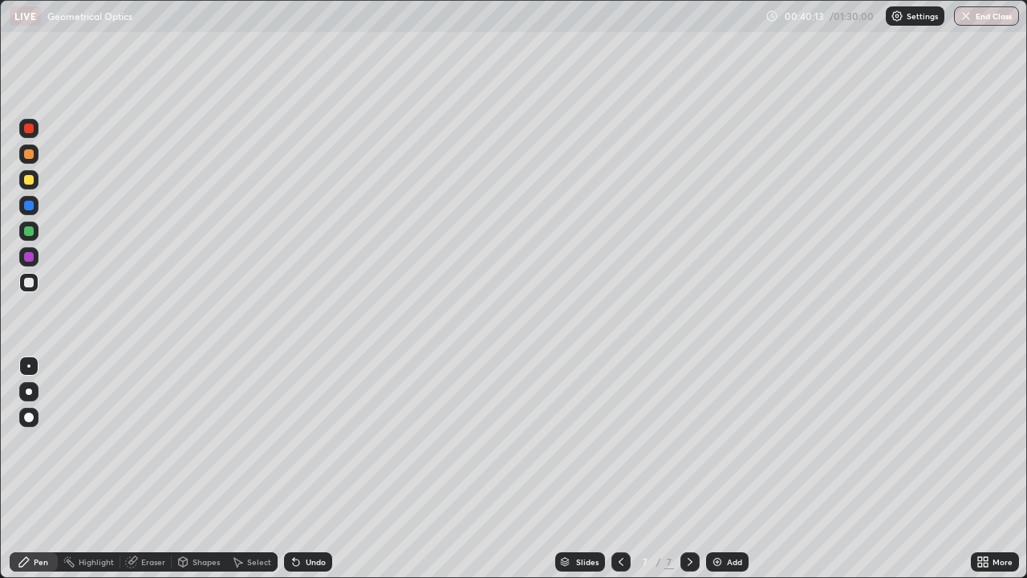
click at [307, 469] on div "Undo" at bounding box center [316, 562] width 20 height 8
click at [310, 469] on div "Undo" at bounding box center [308, 561] width 48 height 19
click at [688, 469] on icon at bounding box center [690, 562] width 5 height 8
click at [719, 469] on img at bounding box center [717, 561] width 13 height 13
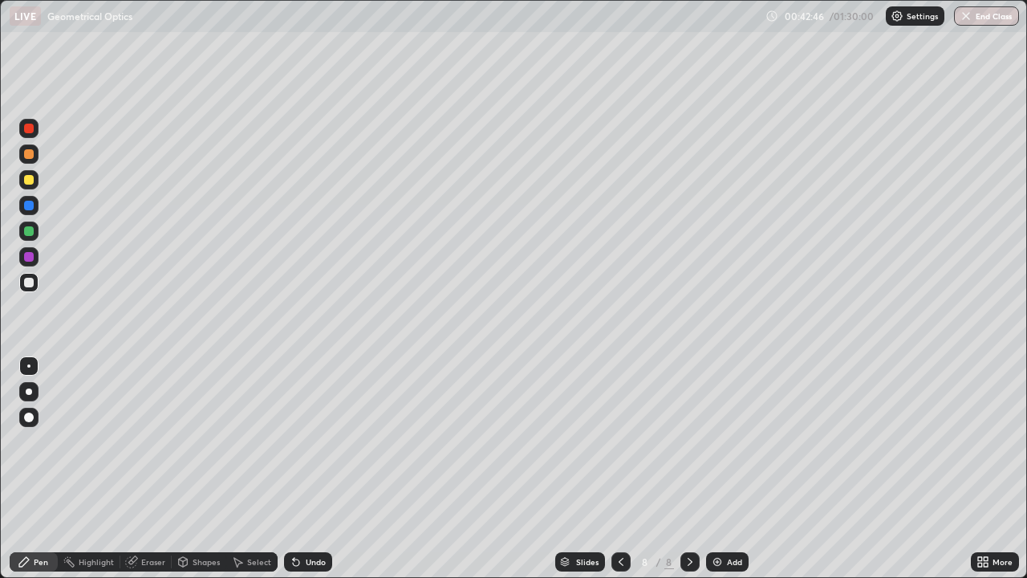
click at [30, 154] on div at bounding box center [29, 154] width 10 height 10
click at [28, 182] on div at bounding box center [29, 180] width 10 height 10
click at [306, 469] on div "Undo" at bounding box center [308, 561] width 48 height 19
click at [148, 469] on div "Eraser" at bounding box center [153, 562] width 24 height 8
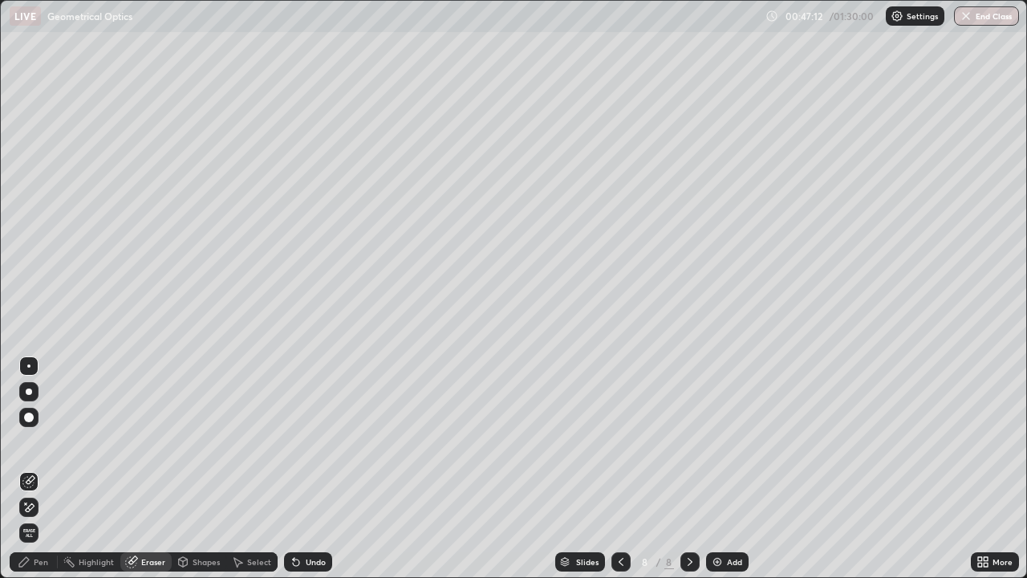
click at [39, 469] on div "Pen" at bounding box center [41, 562] width 14 height 8
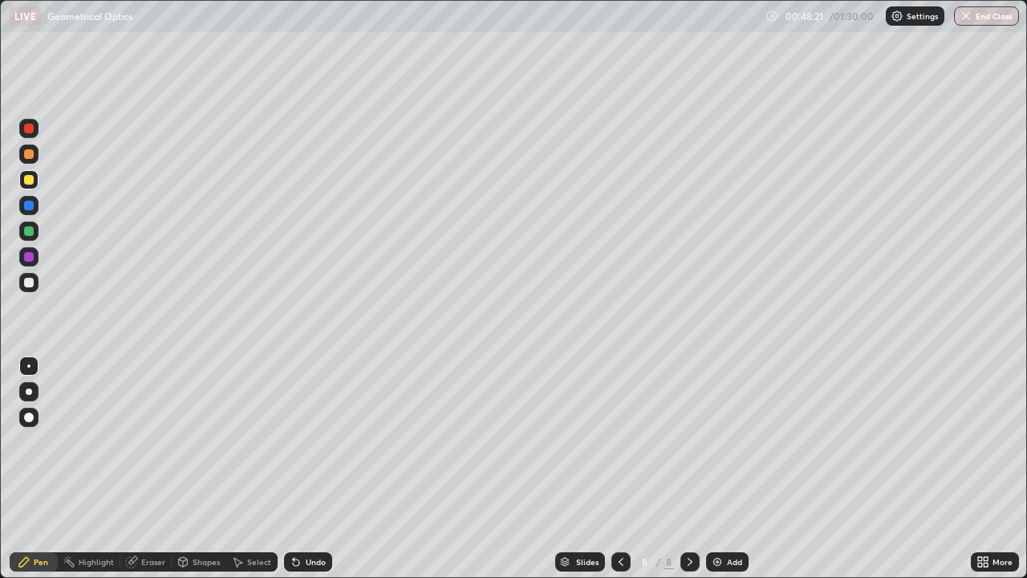
click at [692, 469] on div at bounding box center [689, 561] width 19 height 19
click at [727, 469] on div "Add" at bounding box center [734, 562] width 15 height 8
click at [33, 288] on div at bounding box center [28, 282] width 19 height 19
click at [308, 469] on div "Undo" at bounding box center [308, 561] width 48 height 19
click at [735, 469] on div "Add" at bounding box center [727, 561] width 43 height 19
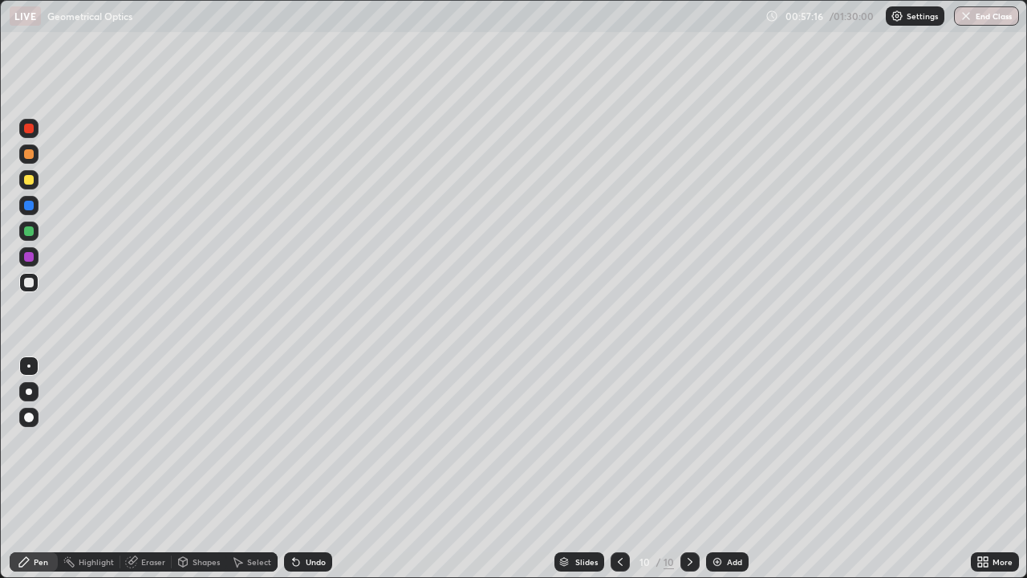
click at [29, 181] on div at bounding box center [29, 180] width 10 height 10
click at [29, 286] on div at bounding box center [29, 283] width 10 height 10
click at [984, 20] on button "End Class" at bounding box center [987, 15] width 63 height 19
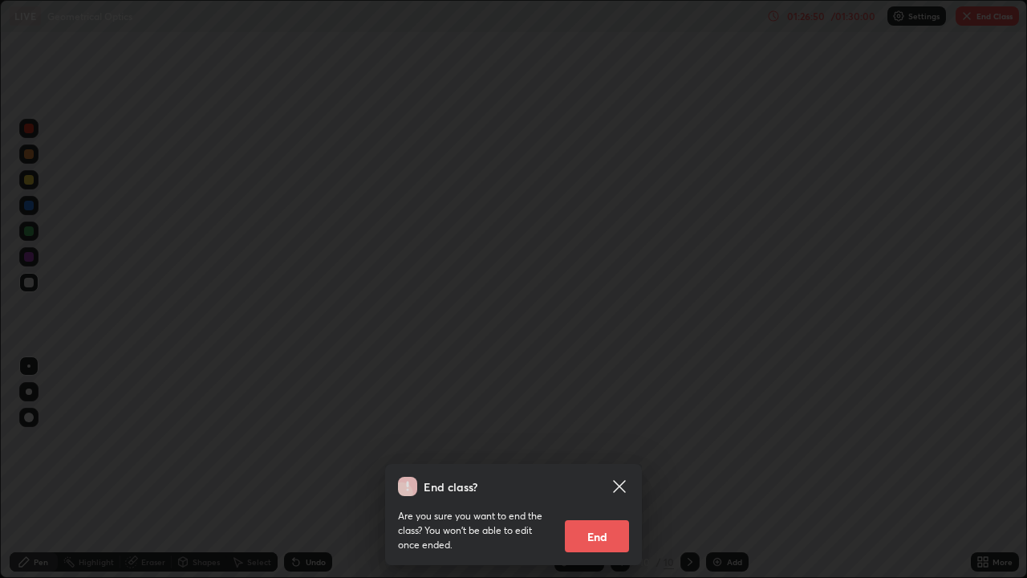
click at [600, 469] on button "End" at bounding box center [597, 536] width 64 height 32
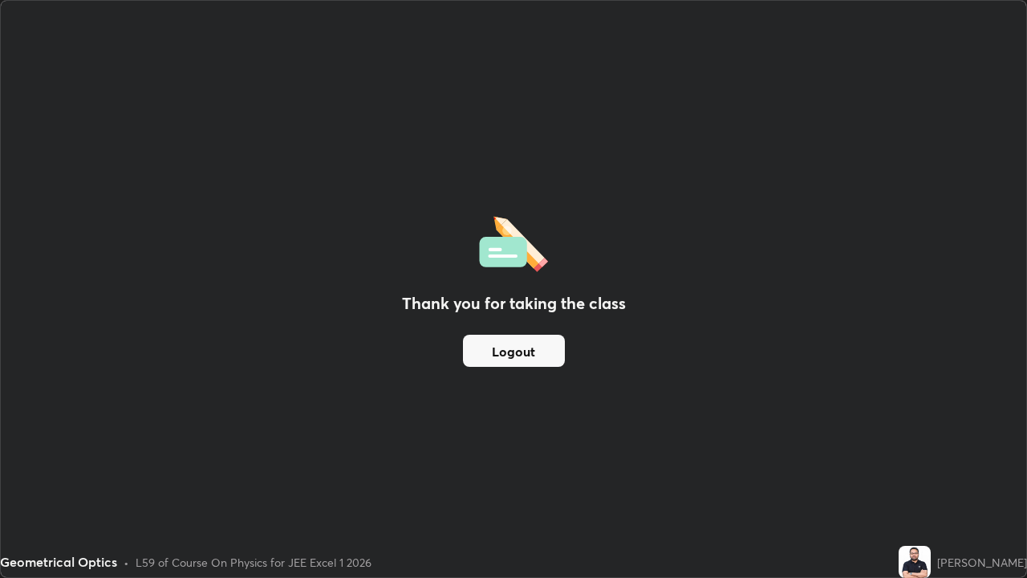
click at [540, 347] on button "Logout" at bounding box center [514, 351] width 102 height 32
